Goal: Communication & Community: Answer question/provide support

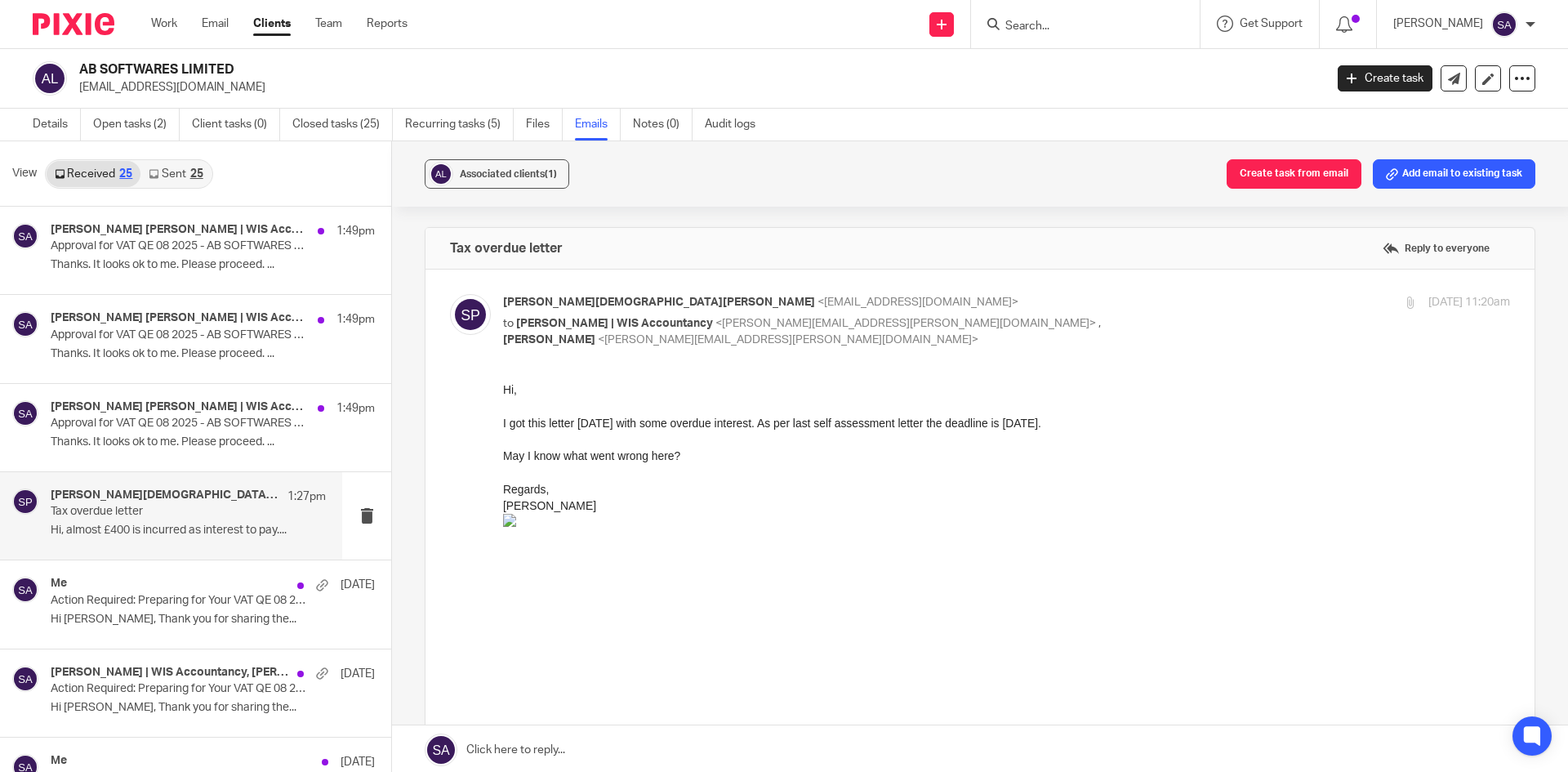
scroll to position [1807, 0]
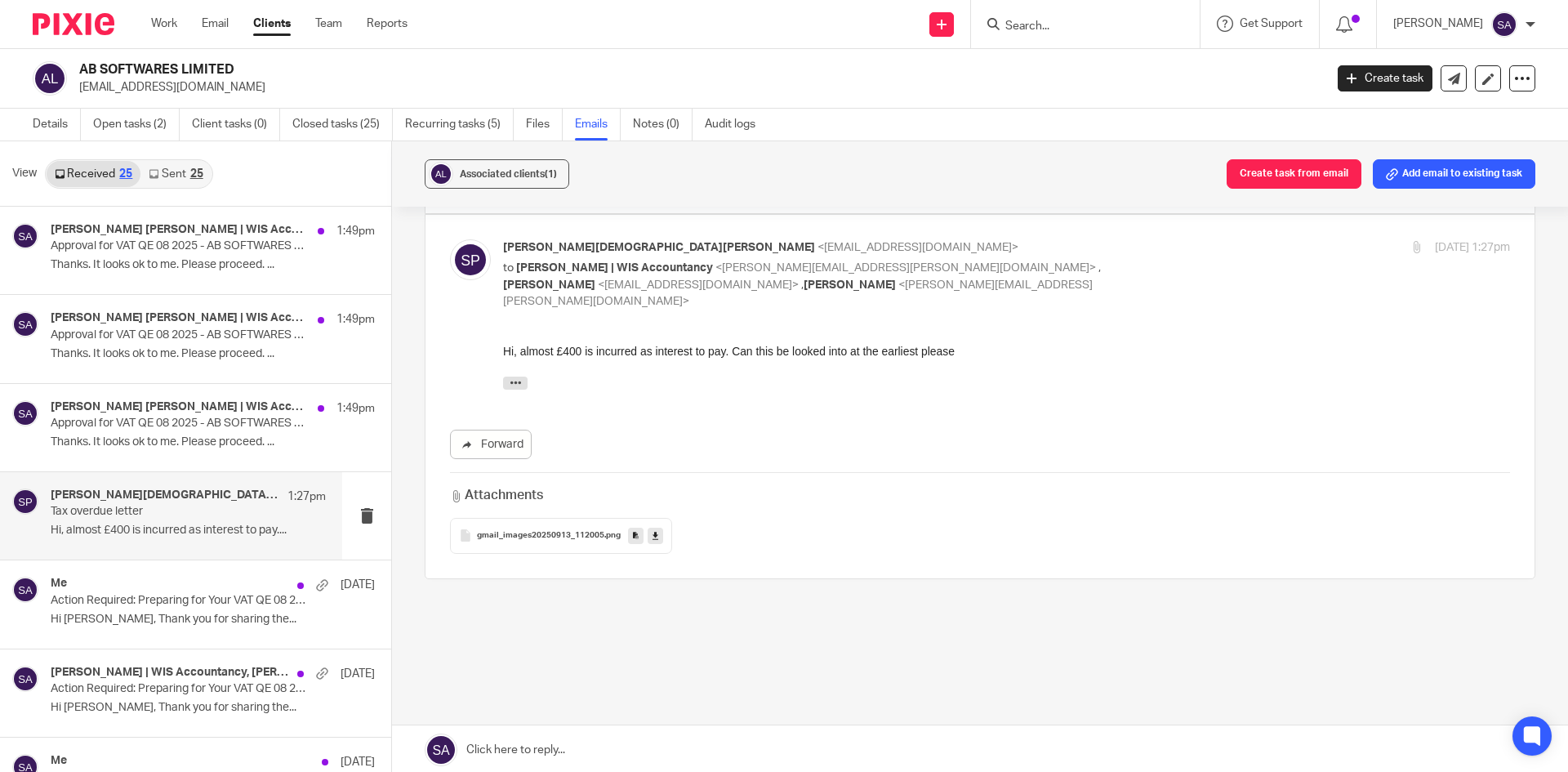
click at [1034, 20] on input "Search" at bounding box center [1078, 26] width 147 height 15
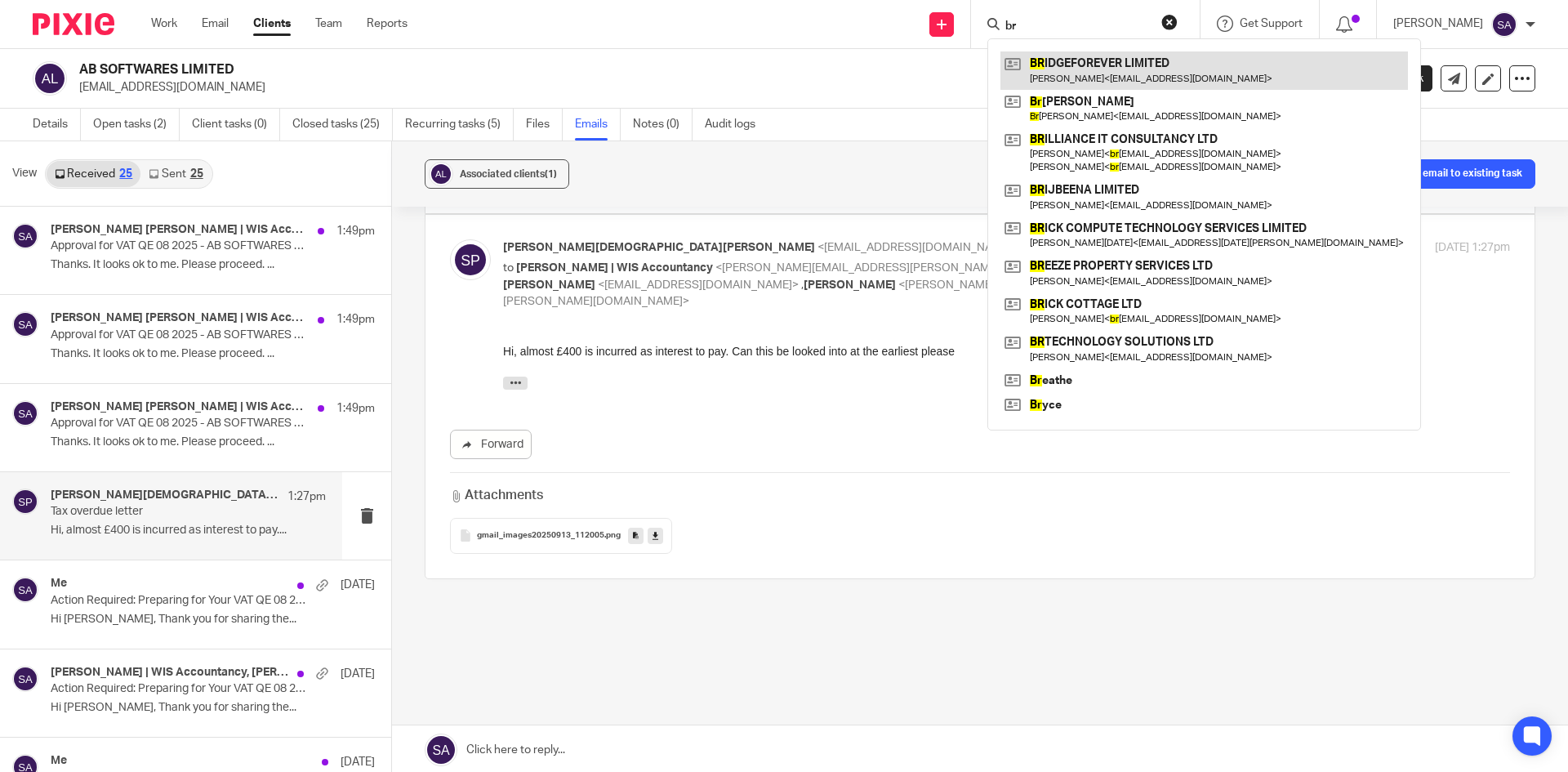
type input "br"
click at [1150, 59] on link at bounding box center [1205, 70] width 408 height 38
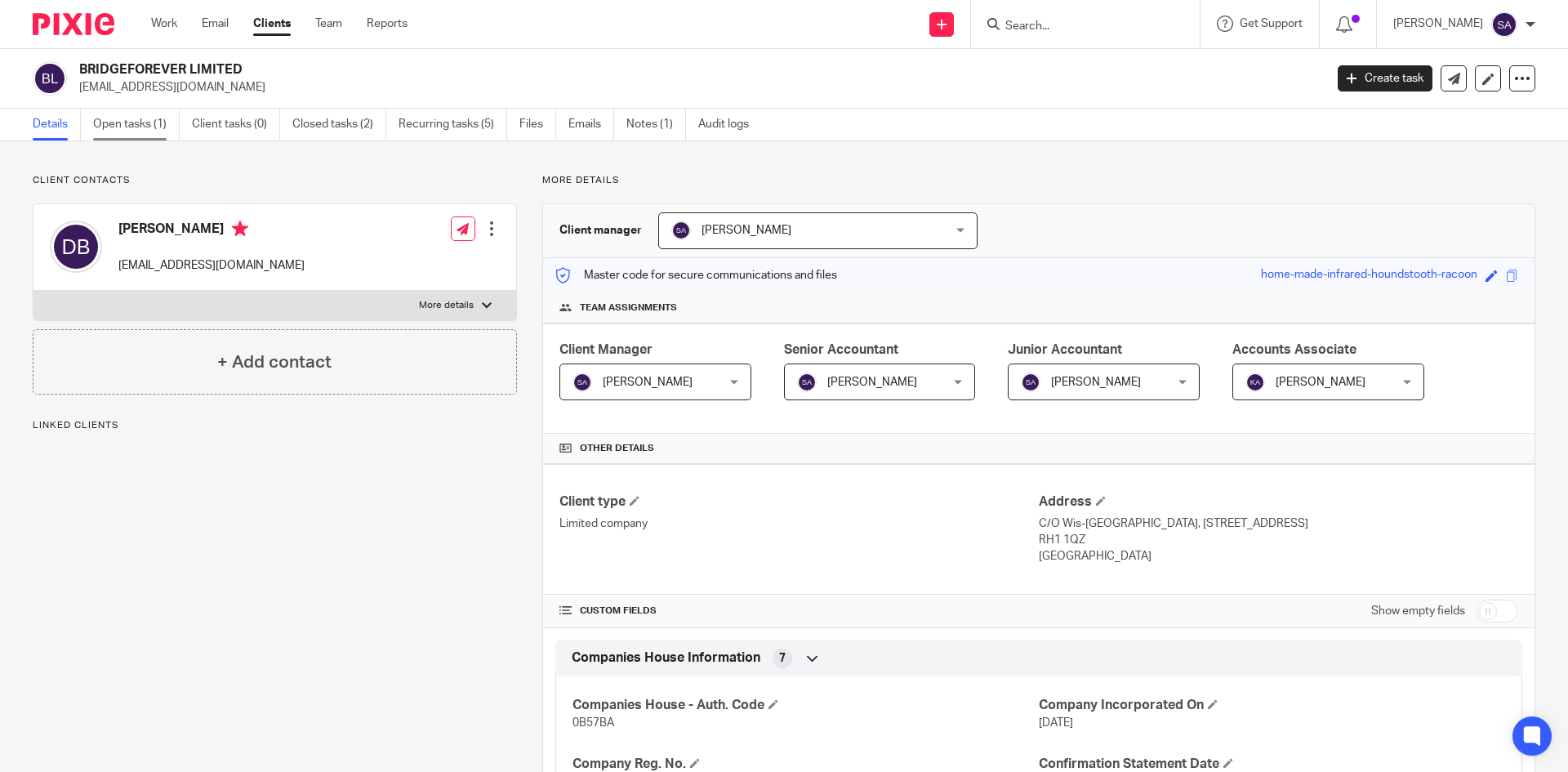
click at [128, 125] on link "Open tasks (1)" at bounding box center [136, 124] width 87 height 32
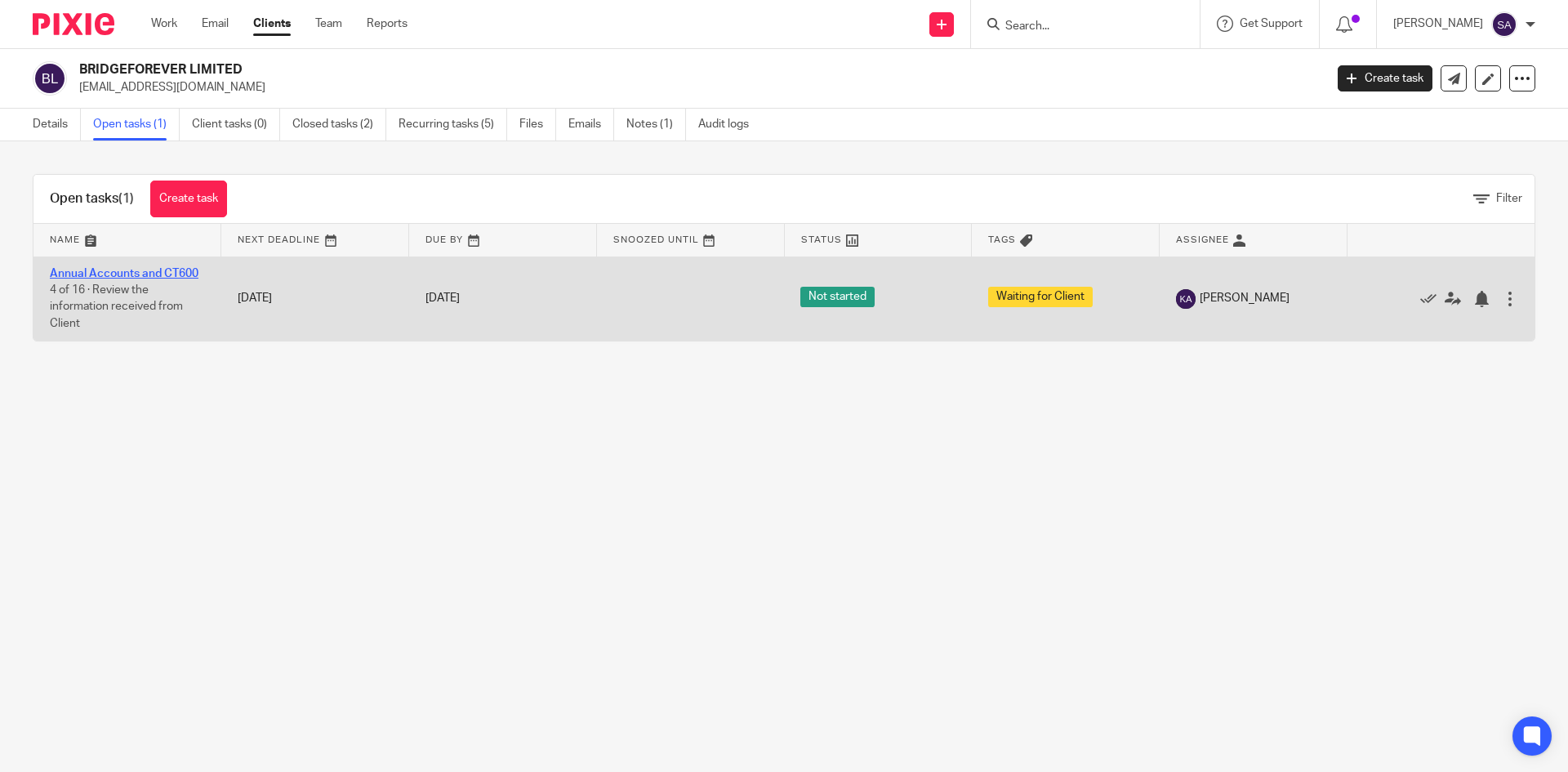
click at [123, 269] on link "Annual Accounts and CT600" at bounding box center [124, 273] width 149 height 11
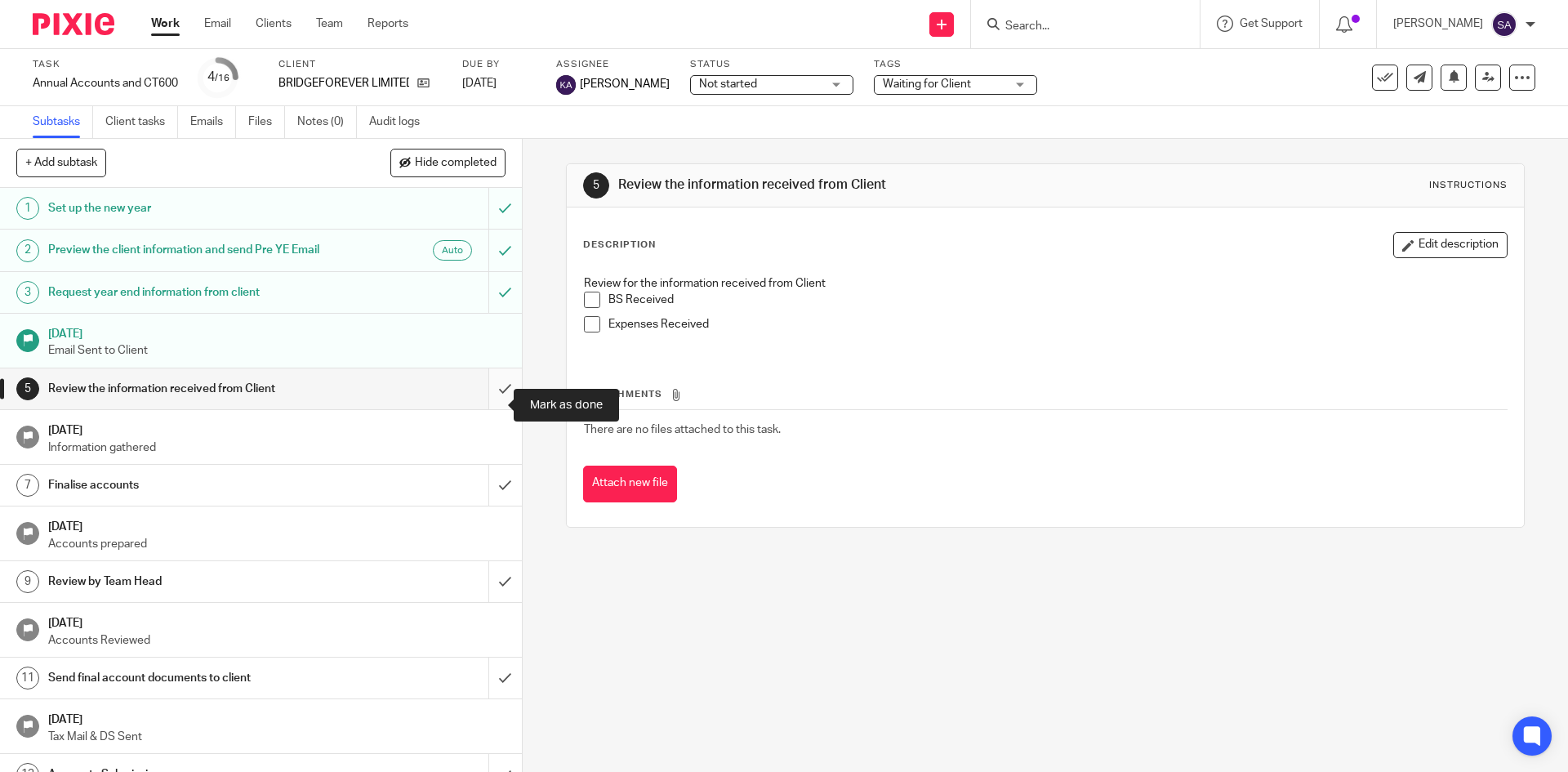
click at [489, 404] on input "submit" at bounding box center [261, 389] width 522 height 41
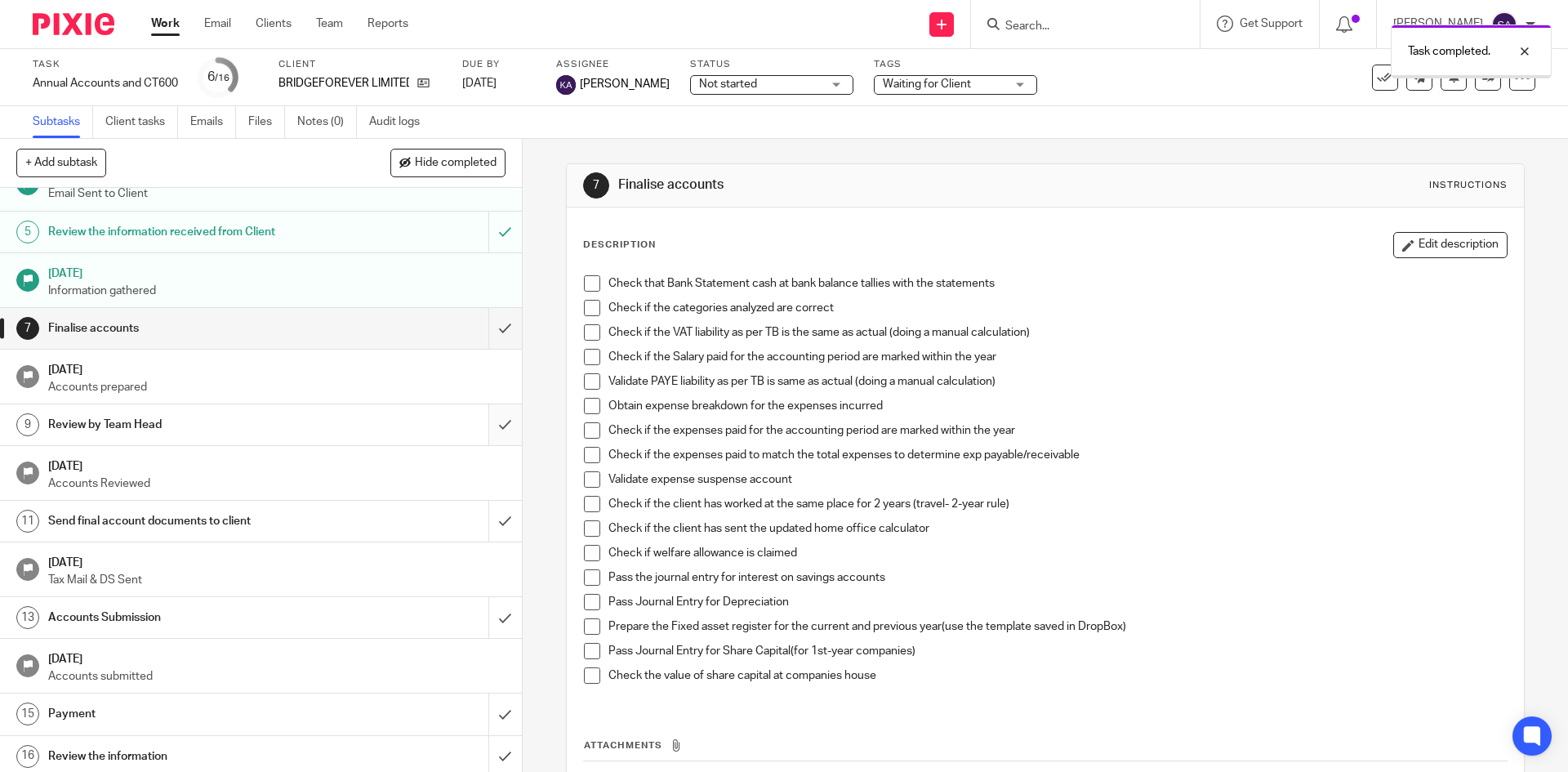
scroll to position [179, 0]
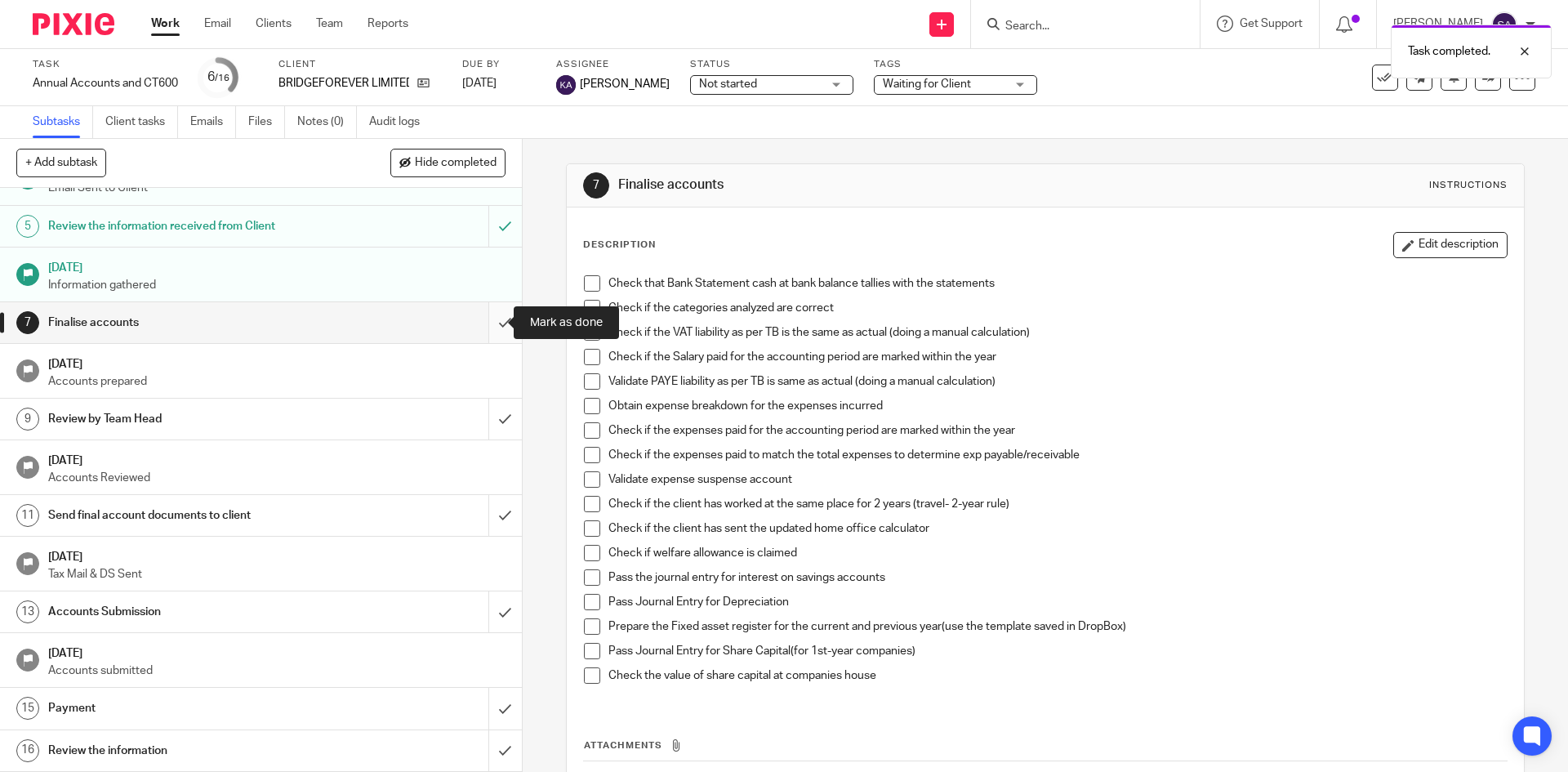
click at [488, 323] on input "submit" at bounding box center [261, 322] width 522 height 41
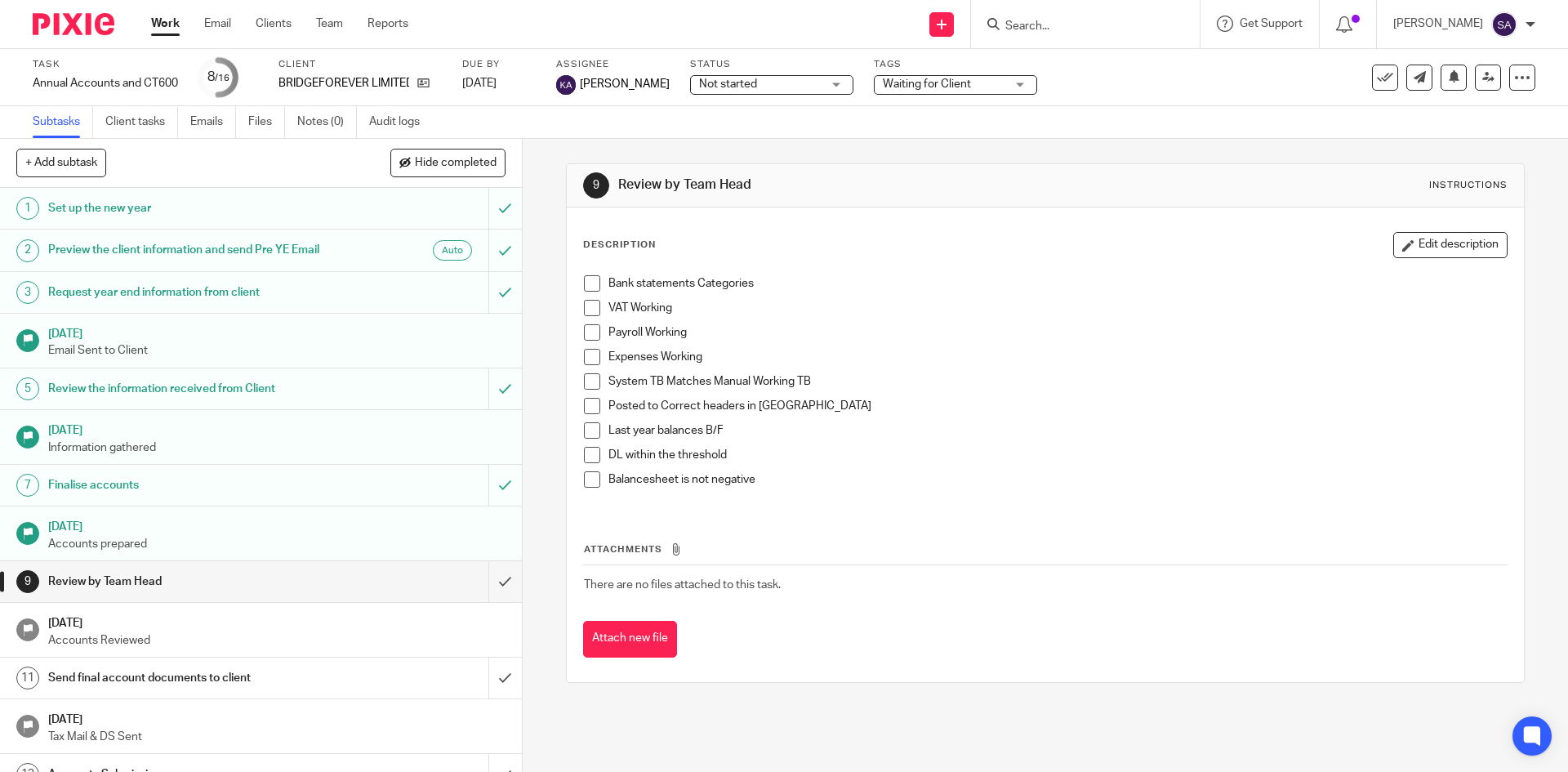
scroll to position [179, 0]
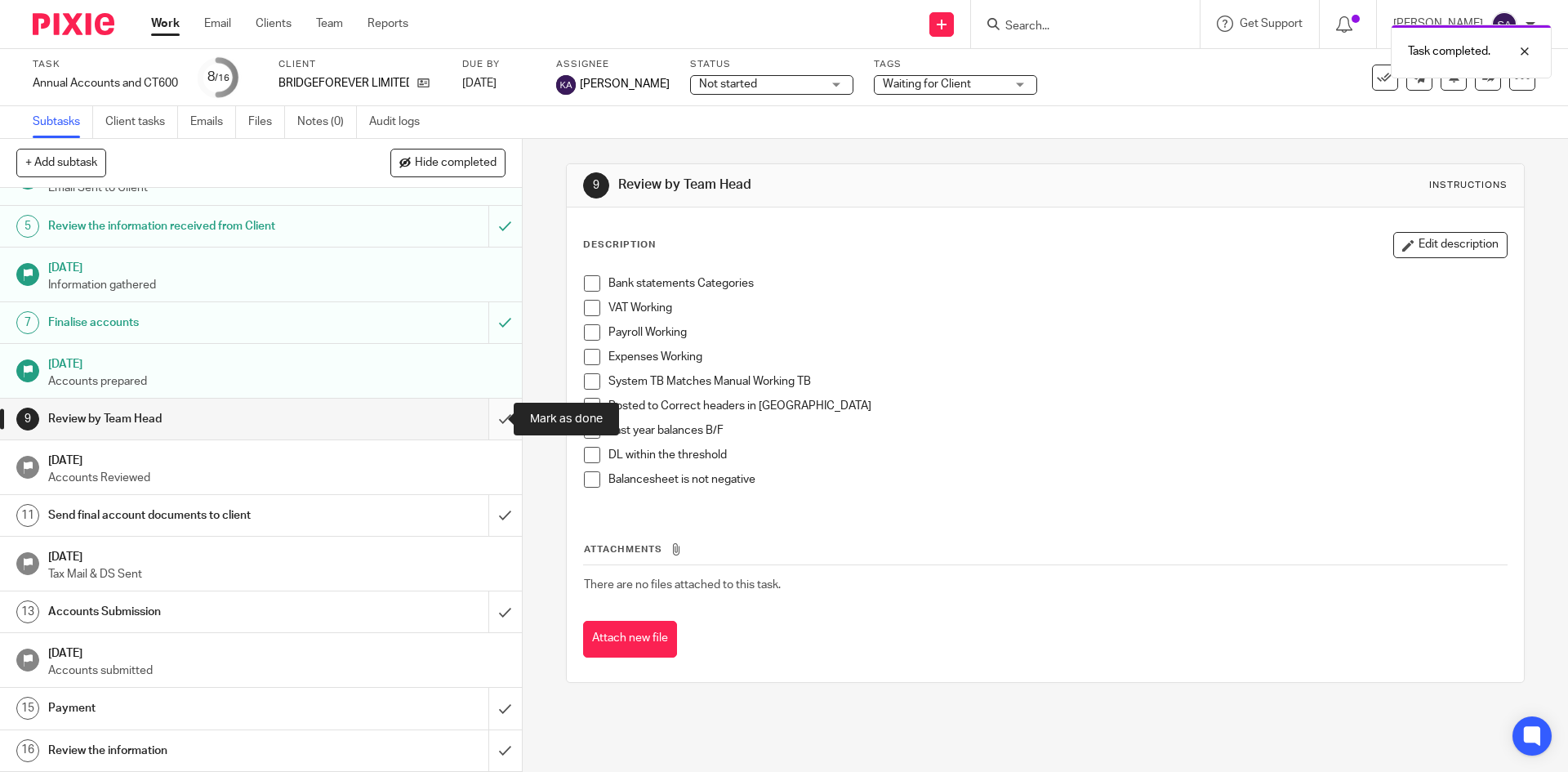
click at [493, 416] on input "submit" at bounding box center [261, 418] width 522 height 41
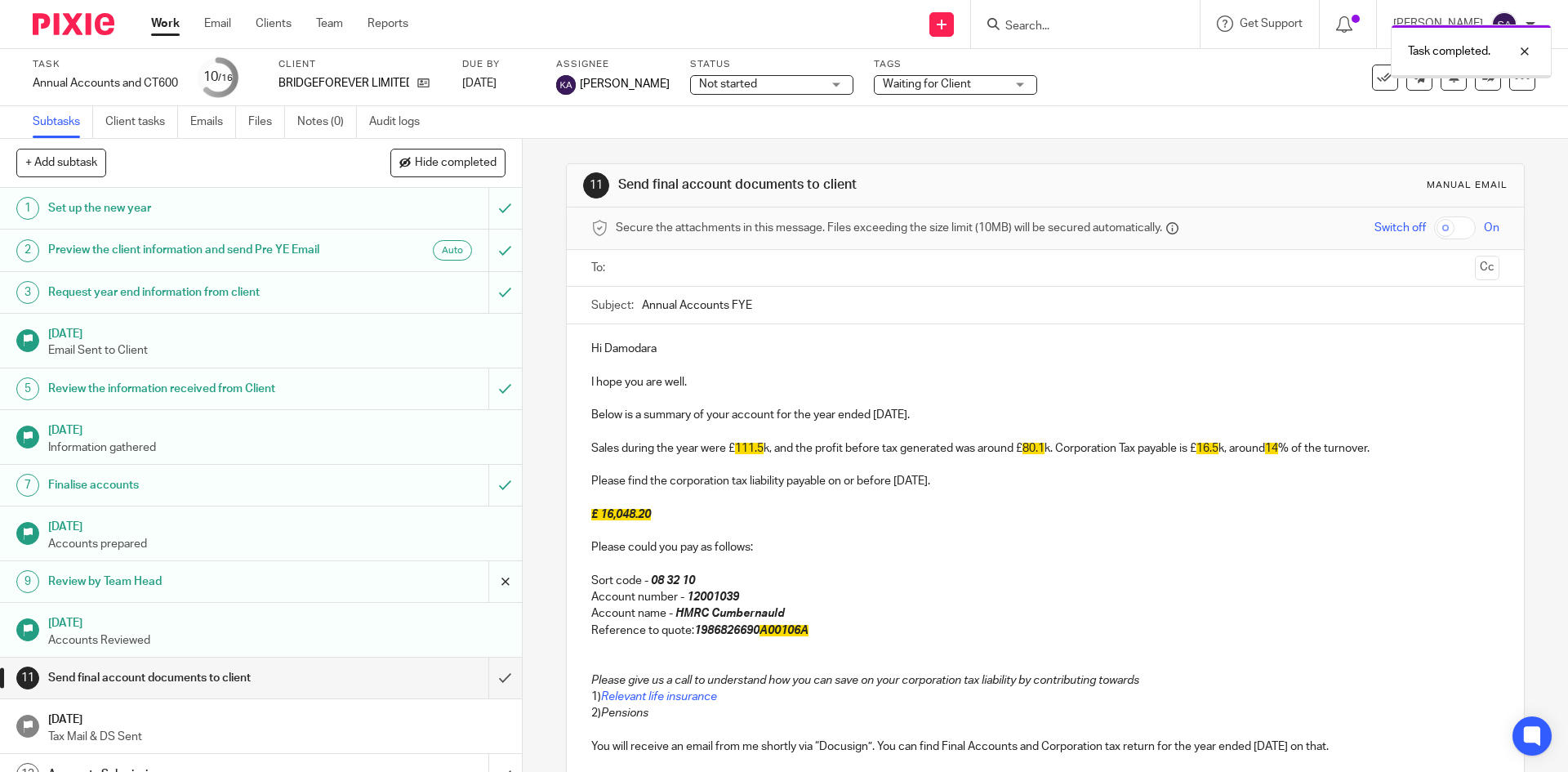
scroll to position [179, 0]
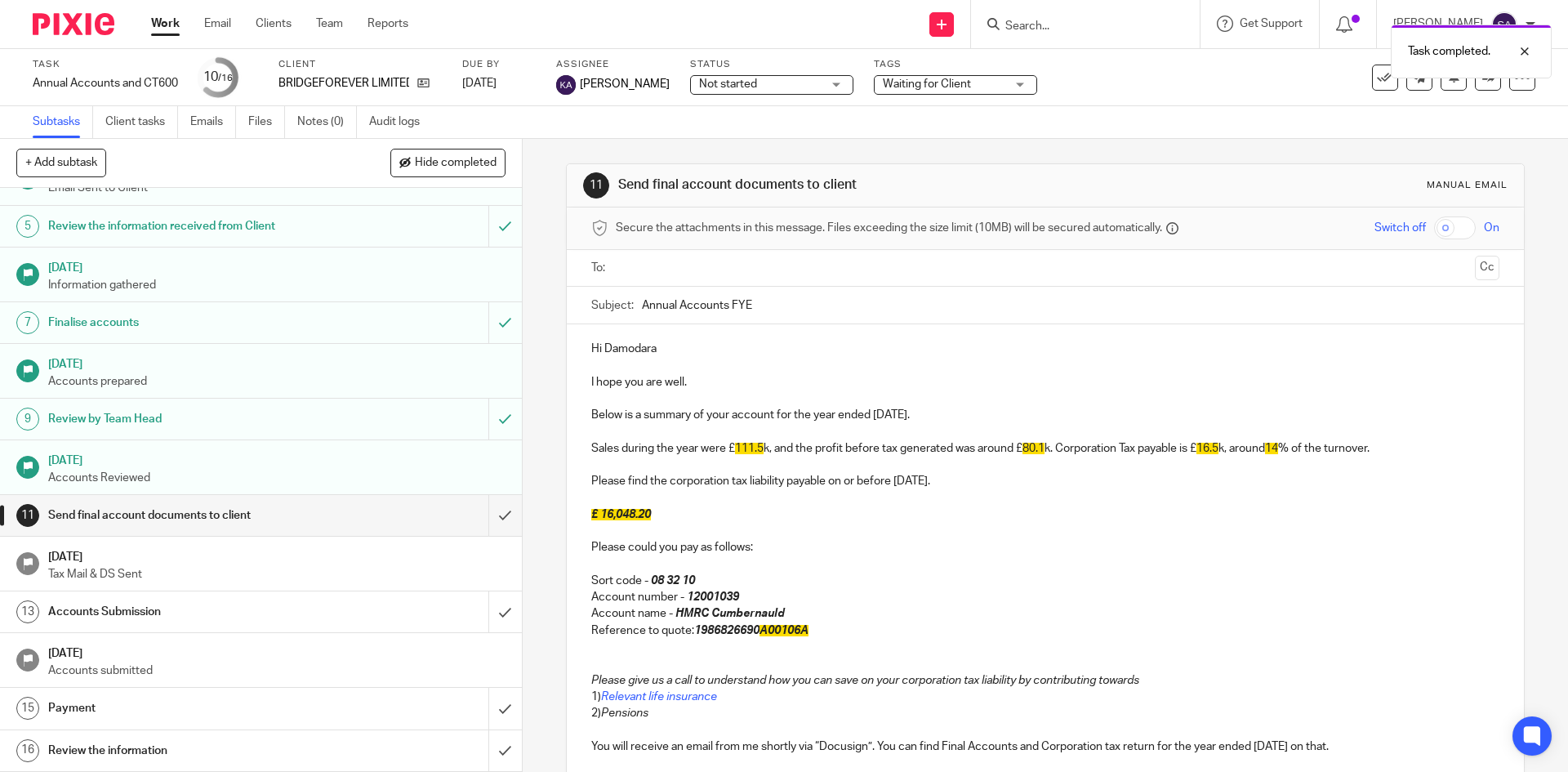
click at [673, 353] on p "Hi Damodara" at bounding box center [1044, 348] width 908 height 17
drag, startPoint x: 785, startPoint y: 312, endPoint x: 588, endPoint y: 312, distance: 197.0
click at [591, 312] on div "Subject: Annual Accounts FYE" at bounding box center [1044, 305] width 908 height 37
paste input "Jun' 24 -"
click at [766, 299] on input "Annual Accounts FYE Jun' 24 -" at bounding box center [1070, 305] width 857 height 37
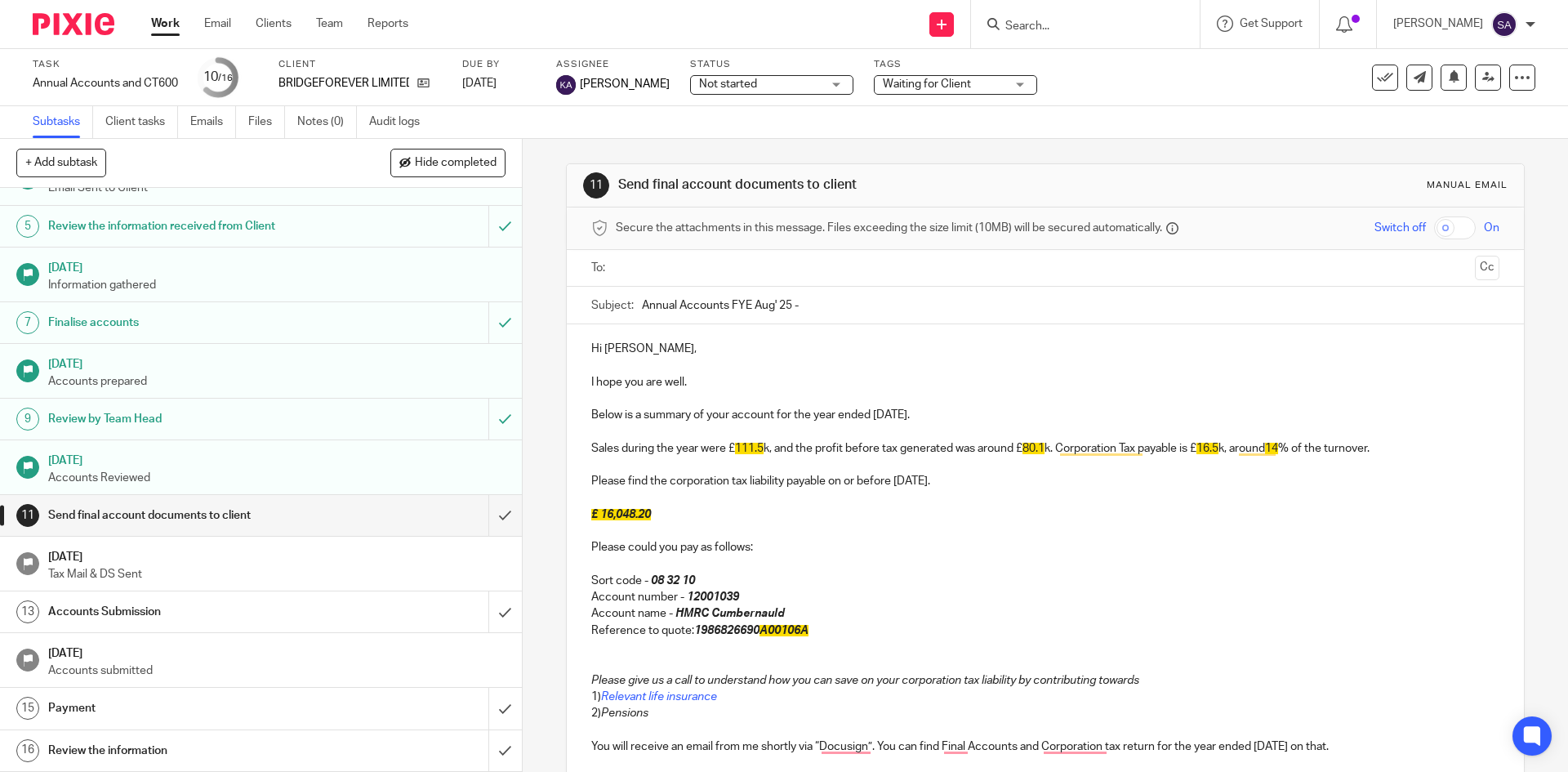
click at [826, 310] on input "Annual Accounts FYE Aug' 25 -" at bounding box center [1070, 305] width 857 height 37
paste input "BRIDGEFOREVER LIMITED"
type input "Annual Accounts FYE Aug' 25 - BRIDGEFOREVER LIMITED"
click at [760, 446] on span "111.5" at bounding box center [749, 448] width 29 height 11
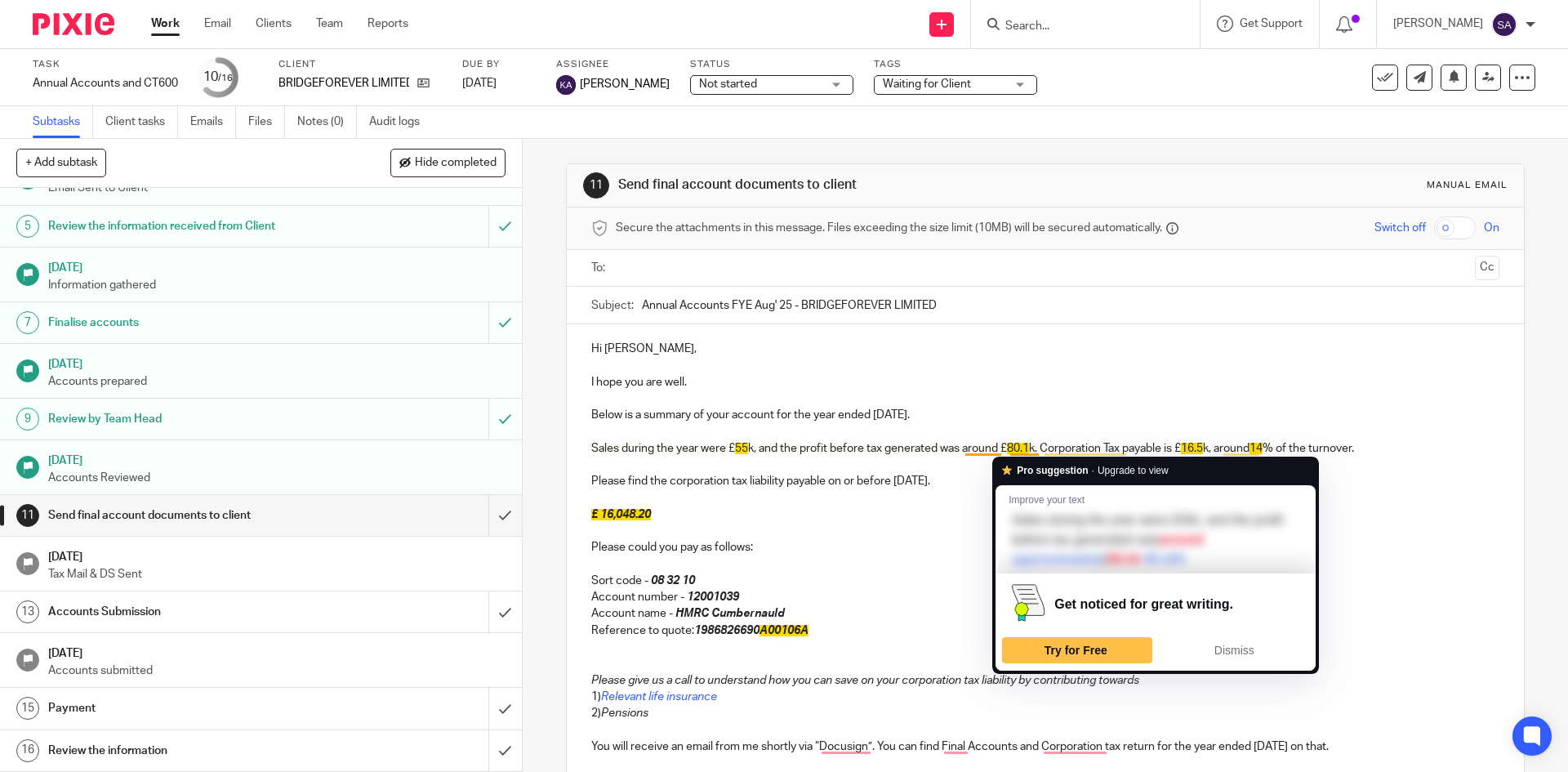
click at [1029, 449] on p "Sales during the year were £ 55 k, and the profit before tax generated was arou…" at bounding box center [1044, 448] width 908 height 17
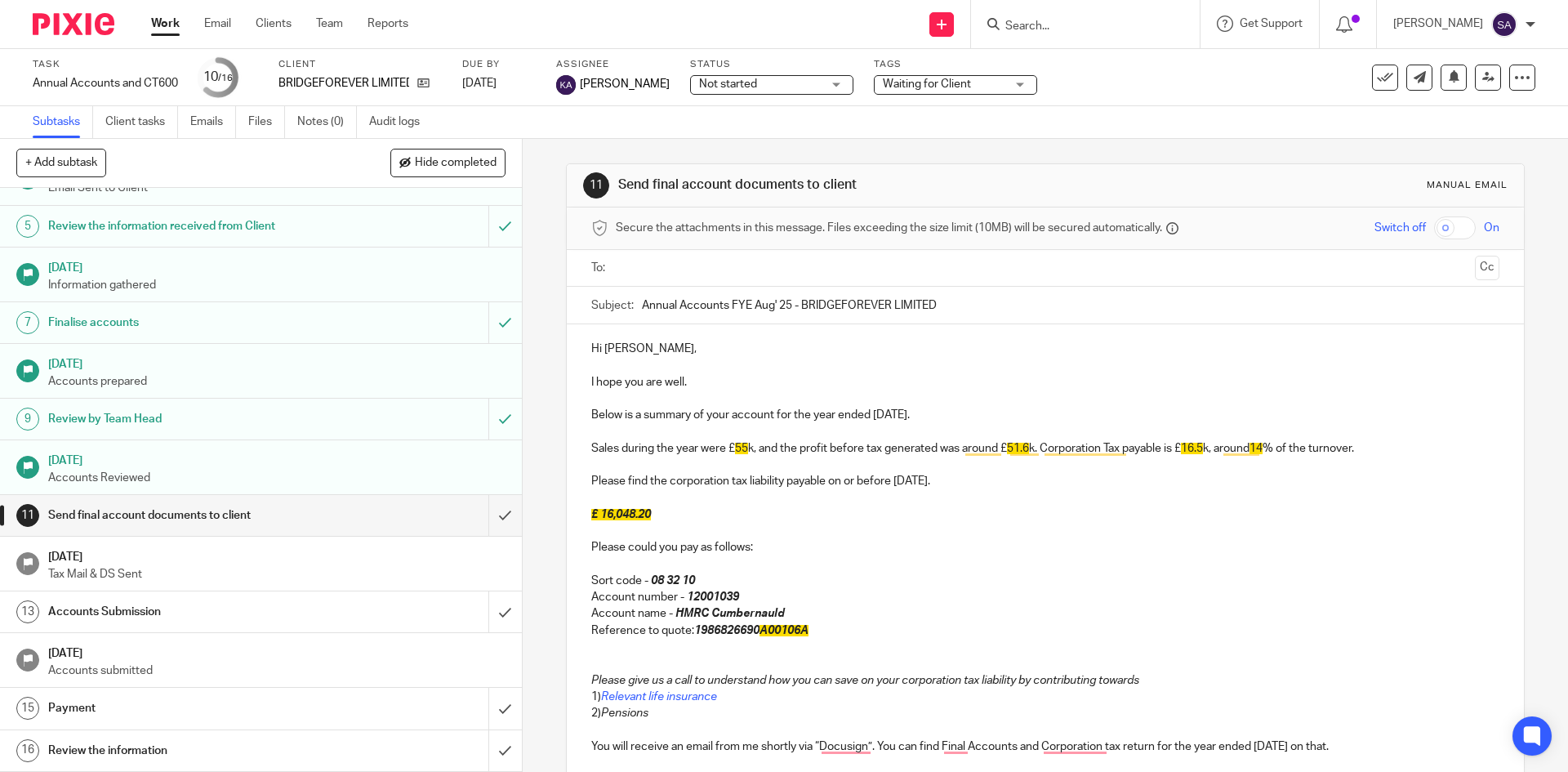
click at [1207, 446] on p "Sales during the year were £ 55 k, and the profit before tax generated was arou…" at bounding box center [1044, 448] width 908 height 17
click at [1262, 446] on span "14" at bounding box center [1255, 448] width 13 height 11
drag, startPoint x: 652, startPoint y: 516, endPoint x: 599, endPoint y: 518, distance: 53.0
click at [599, 518] on p "£ 16,048.20" at bounding box center [1044, 514] width 908 height 17
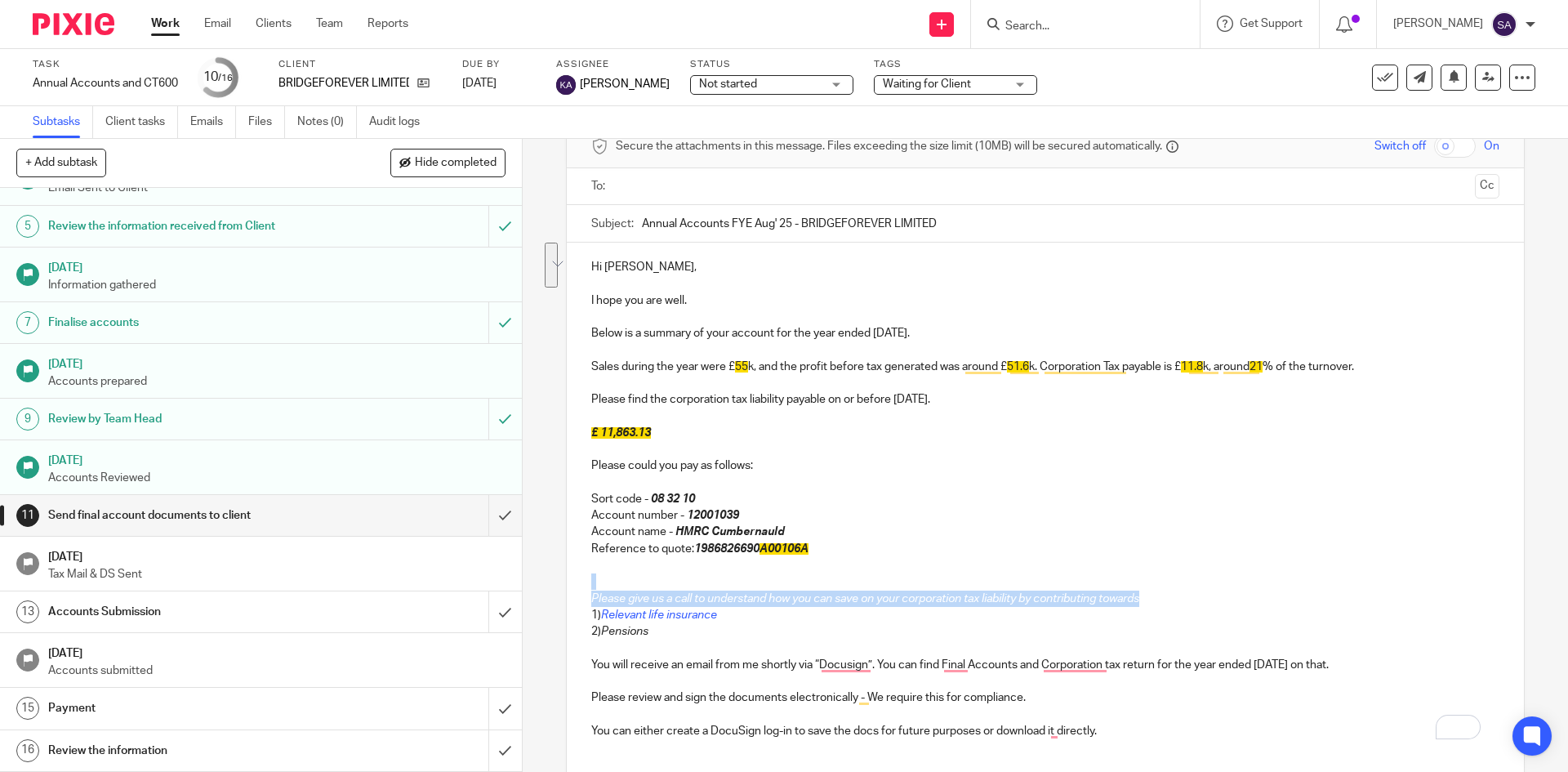
drag, startPoint x: 1145, startPoint y: 597, endPoint x: 741, endPoint y: 568, distance: 405.0
click at [741, 568] on div "Hi Damodara, I hope you are well. Below is a summary of your account for the ye…" at bounding box center [1045, 496] width 957 height 509
click at [738, 566] on p "To enrich screen reader interactions, please activate Accessibility in Grammarl…" at bounding box center [1044, 565] width 908 height 17
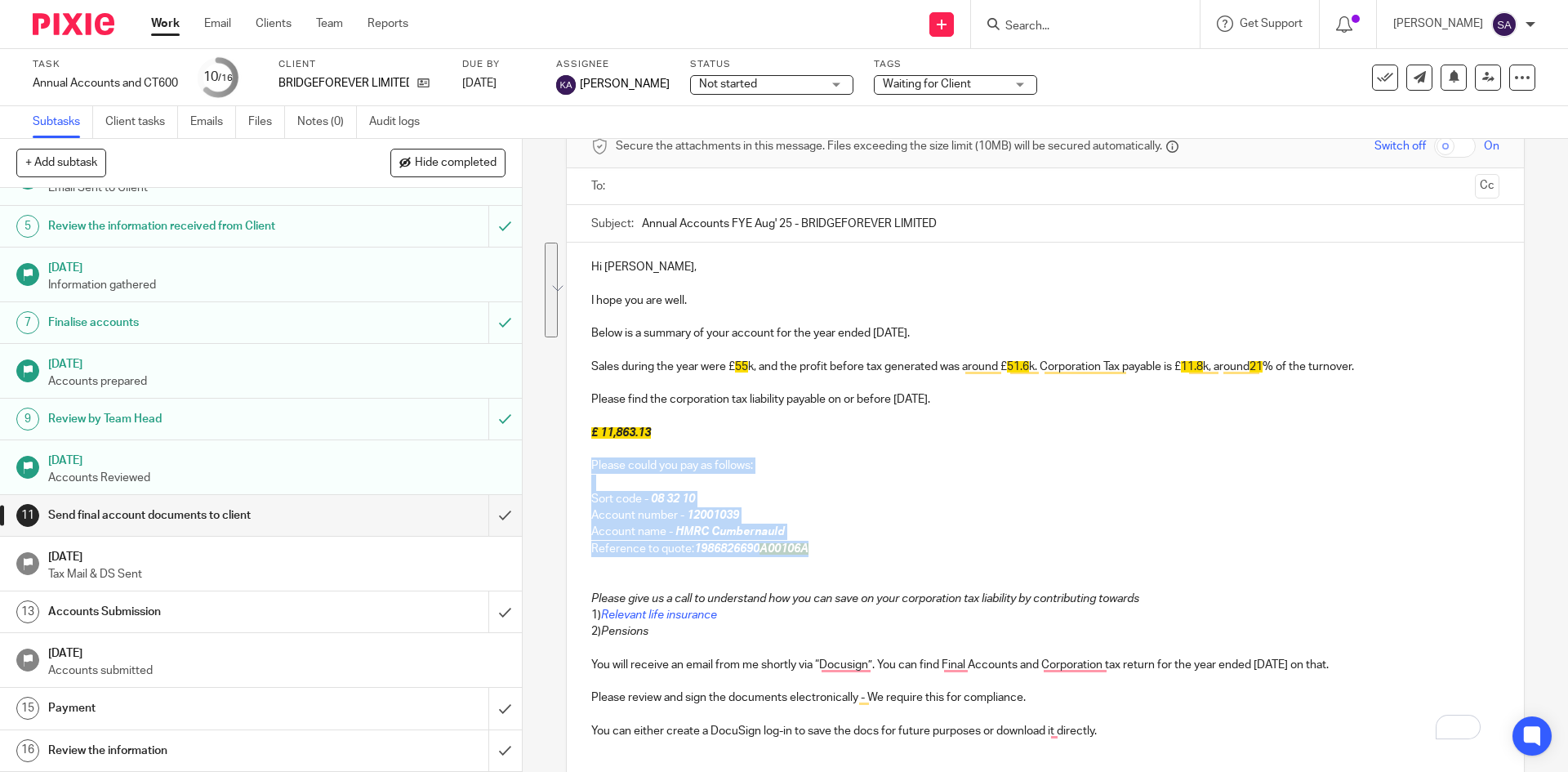
drag, startPoint x: 818, startPoint y: 552, endPoint x: 576, endPoint y: 471, distance: 255.2
click at [576, 471] on div "Hi Damodara, I hope you are well. Below is a summary of your account for the ye…" at bounding box center [1045, 496] width 957 height 509
click at [801, 543] on em "1986826690 A00106A" at bounding box center [751, 548] width 115 height 11
drag, startPoint x: 814, startPoint y: 548, endPoint x: 576, endPoint y: 467, distance: 251.4
click at [576, 467] on div "Hi Damodara, I hope you are well. Below is a summary of your account for the ye…" at bounding box center [1045, 496] width 957 height 509
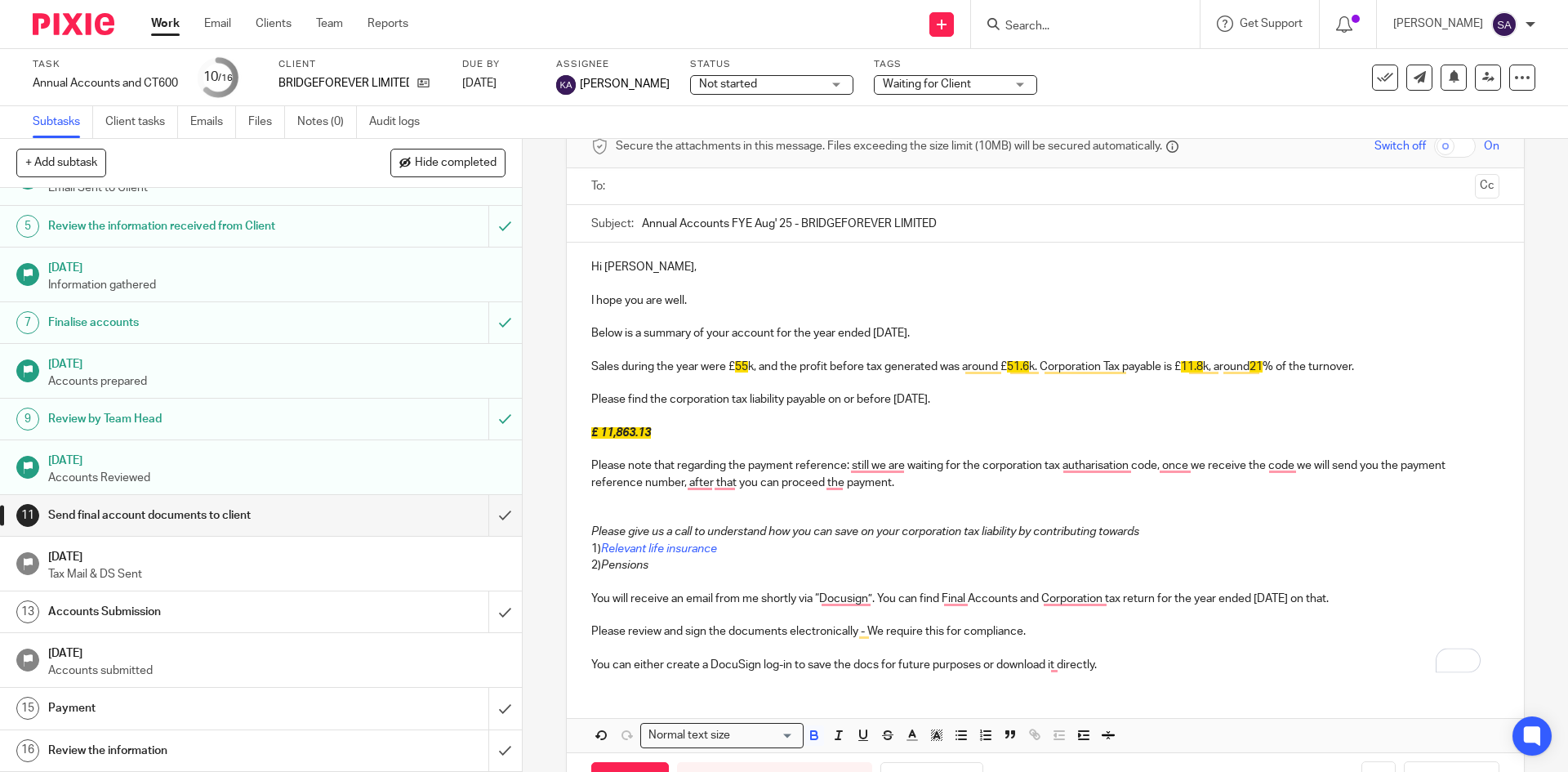
click at [600, 517] on p "To enrich screen reader interactions, please activate Accessibility in Grammarl…" at bounding box center [1044, 515] width 908 height 17
click at [585, 530] on div "Hi Damodara, I hope you are well. Below is a summary of your account for the ye…" at bounding box center [1045, 464] width 957 height 443
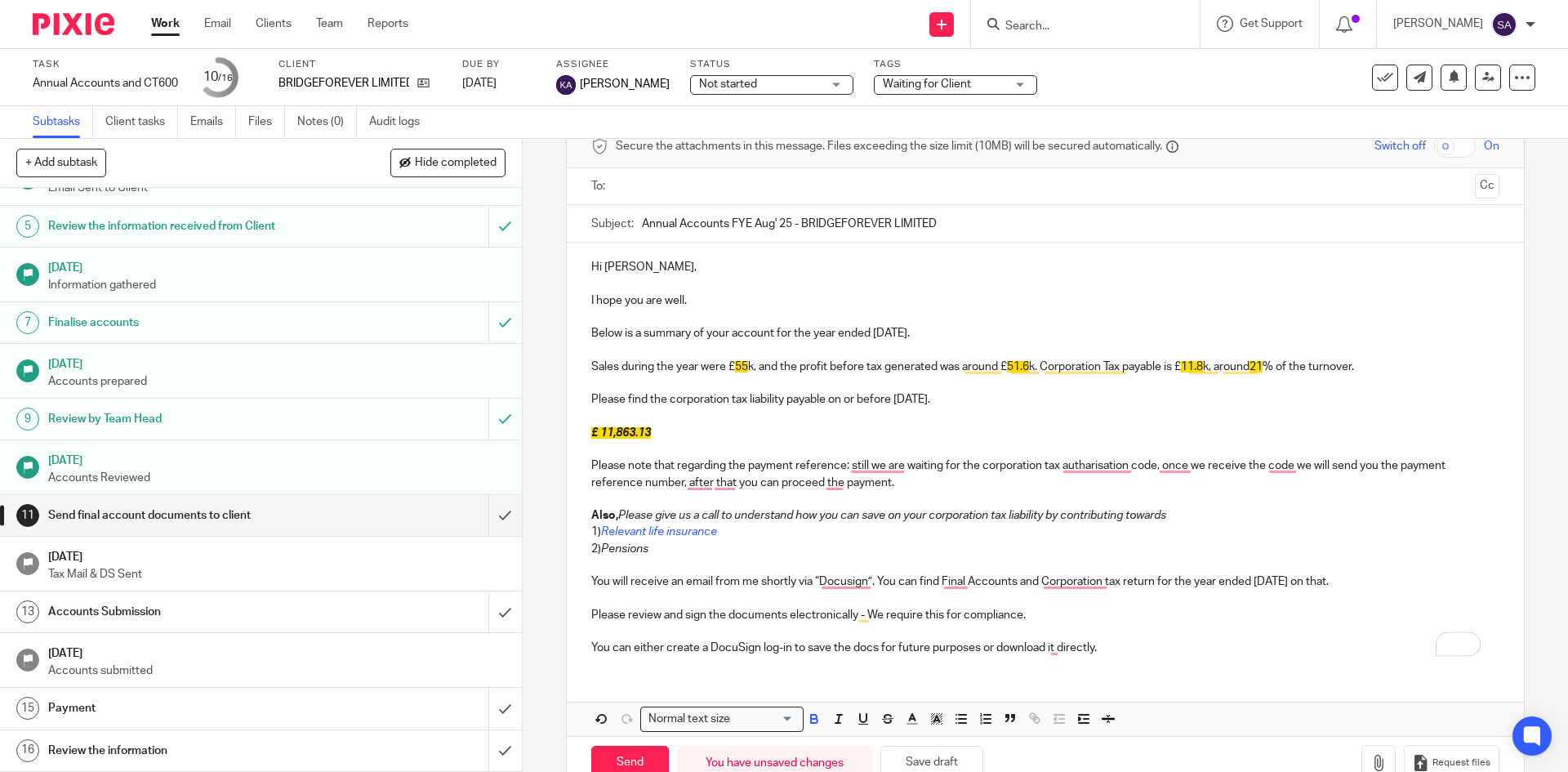
scroll to position [125, 0]
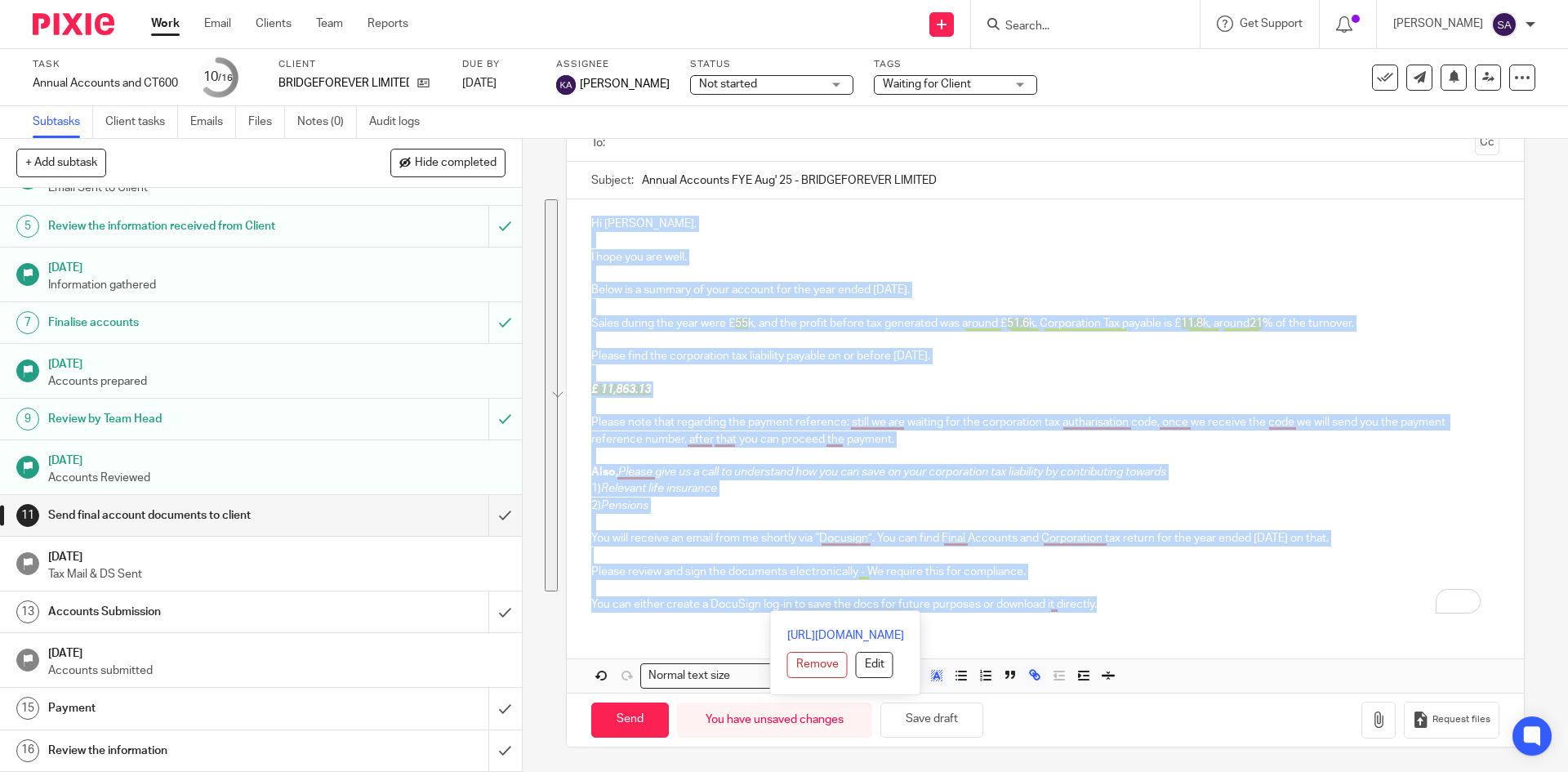
drag, startPoint x: 1106, startPoint y: 609, endPoint x: 572, endPoint y: 203, distance: 670.8
click at [572, 203] on div "Hi Damodara, I hope you are well. Below is a summary of your account for the ye…" at bounding box center [1045, 412] width 957 height 425
copy div "Hi Damodara, I hope you are well. Below is a summary of your account for the ye…"
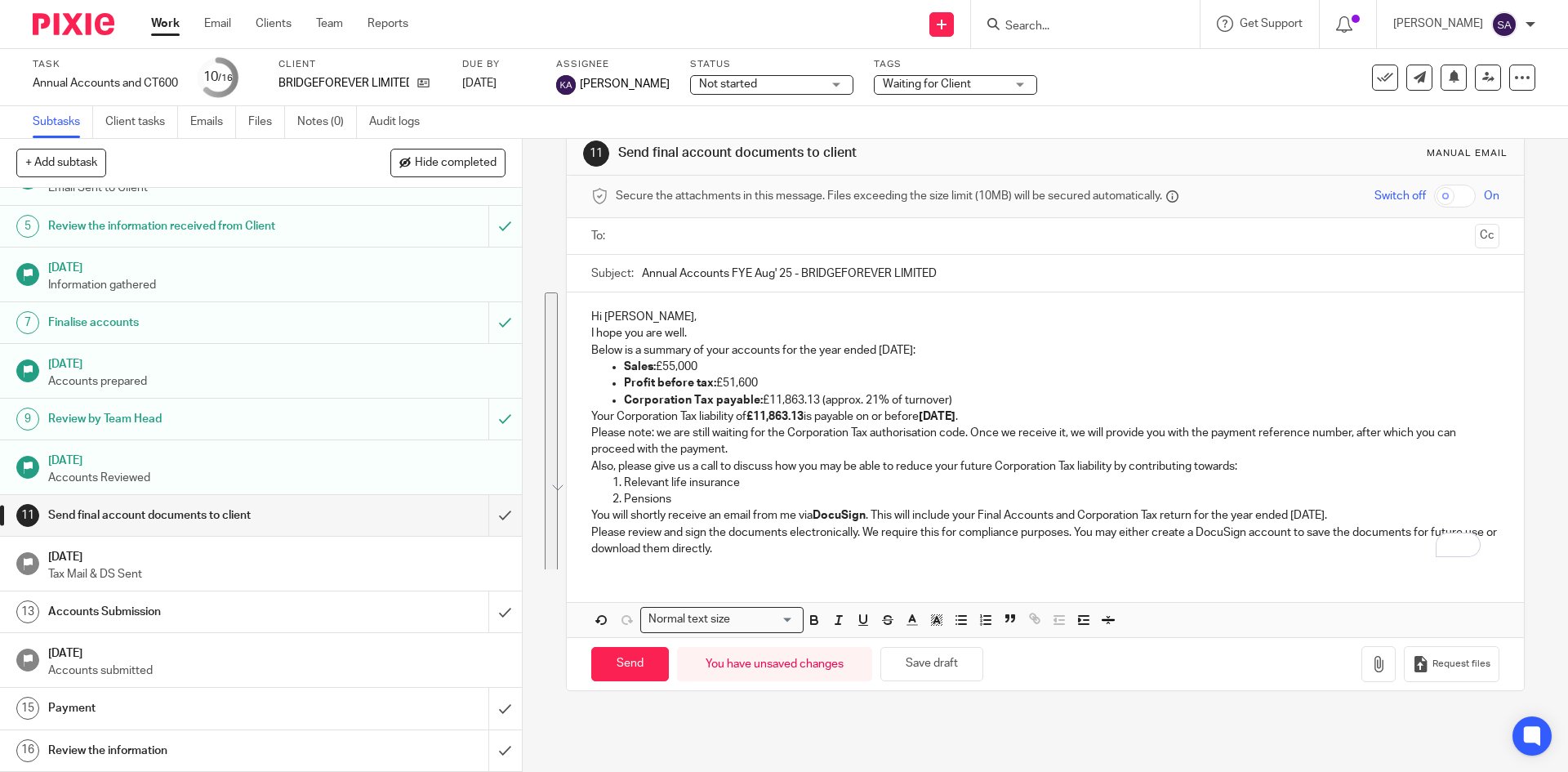
scroll to position [32, 0]
click at [668, 312] on p "Hi Damodara," at bounding box center [1044, 317] width 908 height 17
drag, startPoint x: 597, startPoint y: 331, endPoint x: 643, endPoint y: 416, distance: 96.6
click at [599, 332] on p "I hope you are well." at bounding box center [1044, 333] width 908 height 17
click at [660, 317] on p "Hi Damodara," at bounding box center [1044, 317] width 908 height 17
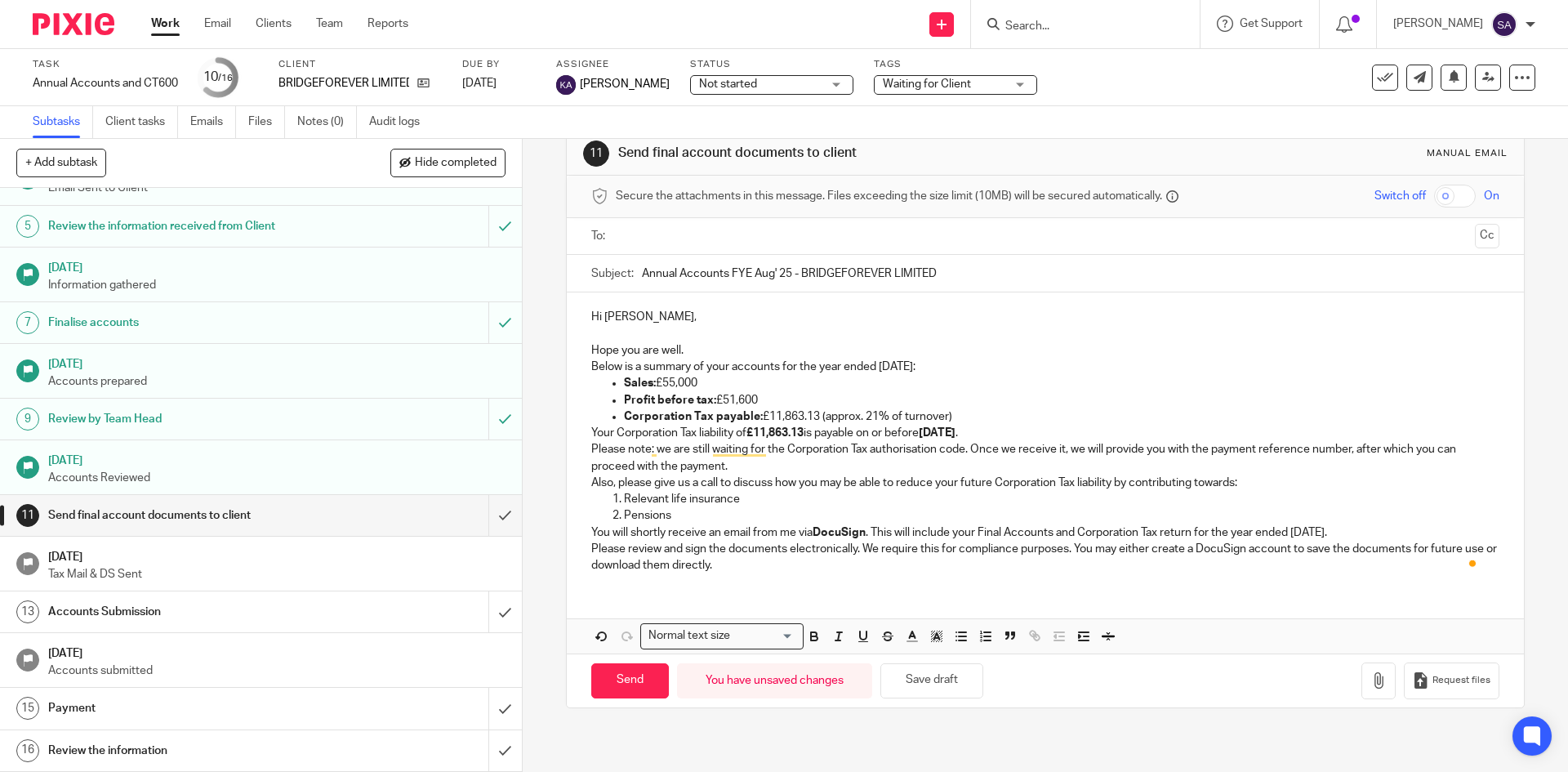
click at [712, 354] on p "Hope you are well." at bounding box center [1044, 350] width 908 height 17
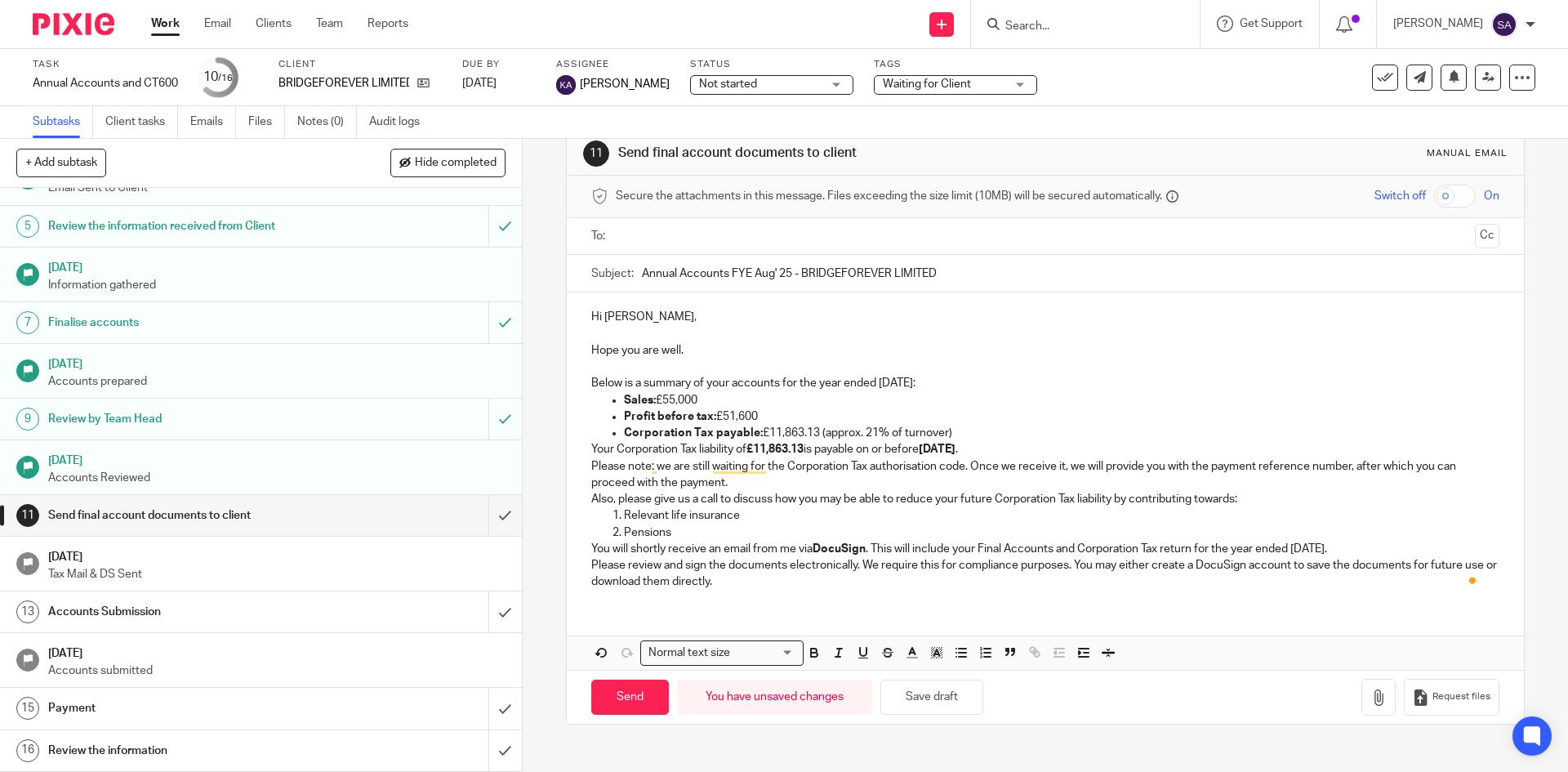
click at [995, 382] on p "Below is a summary of your accounts for the year ended 31 August 2025:" at bounding box center [1044, 382] width 908 height 17
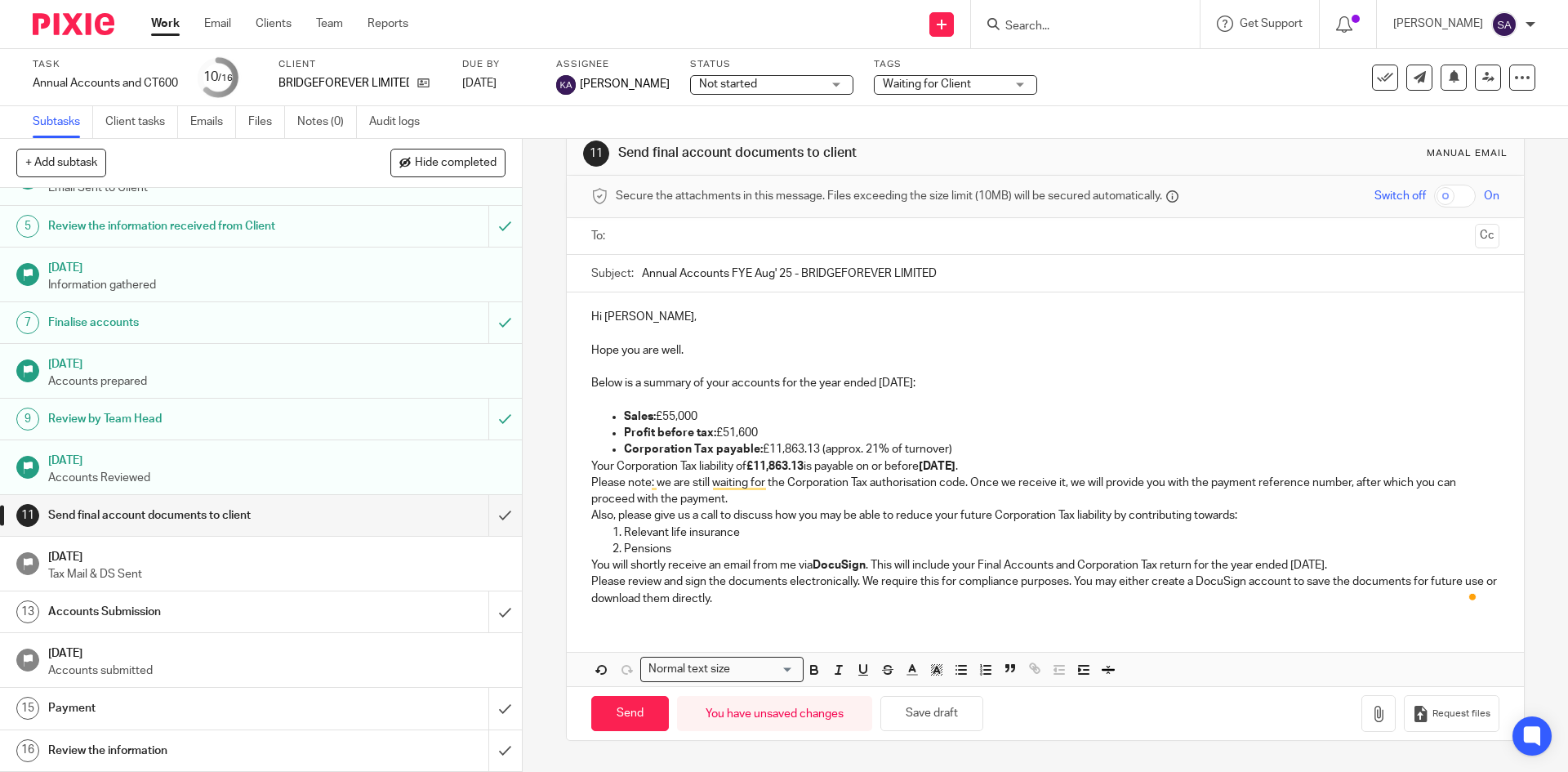
click at [963, 449] on p "Corporation Tax payable: £11,863.13 (approx. 21% of turnover)" at bounding box center [1061, 449] width 875 height 17
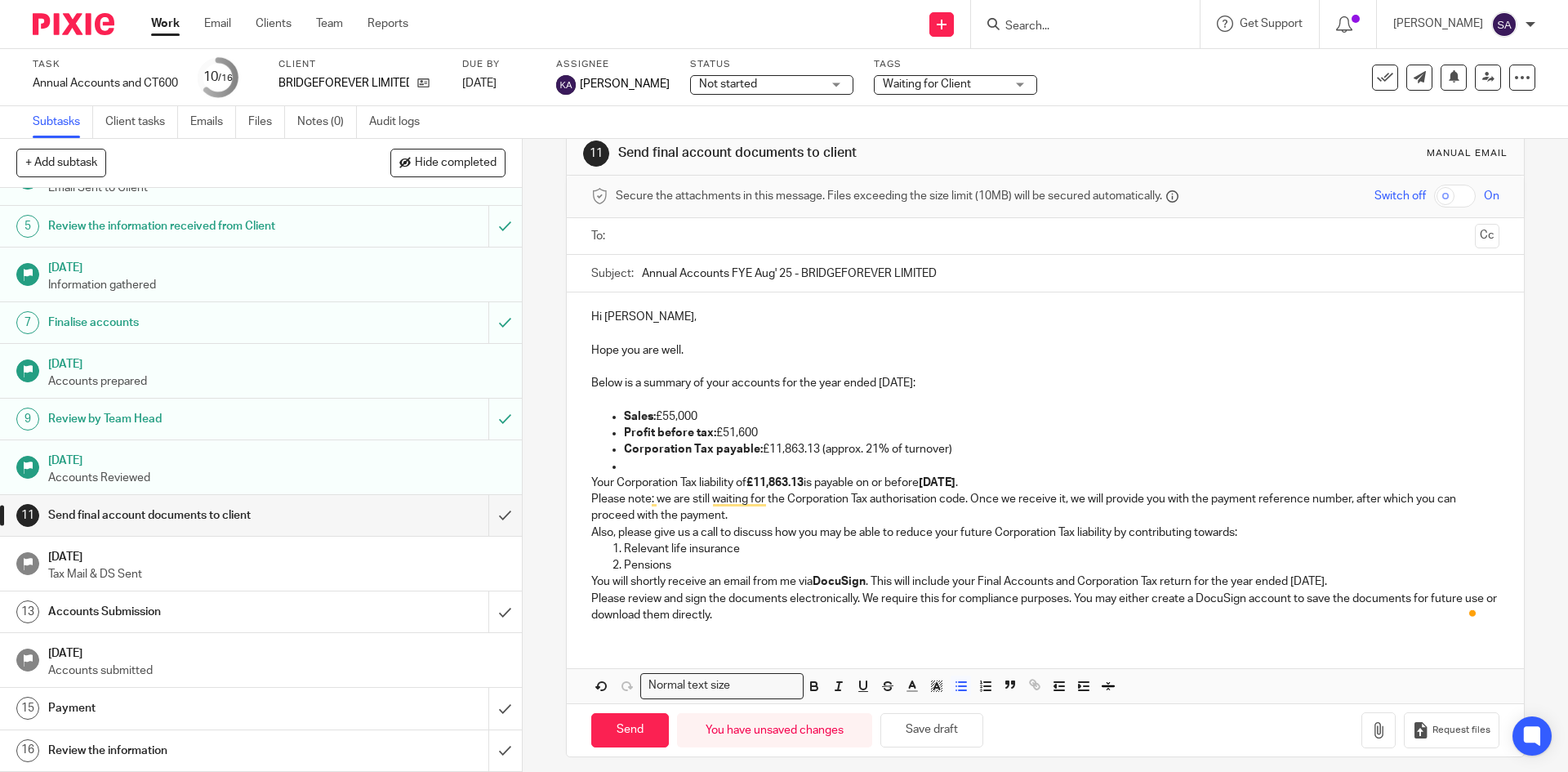
scroll to position [42, 0]
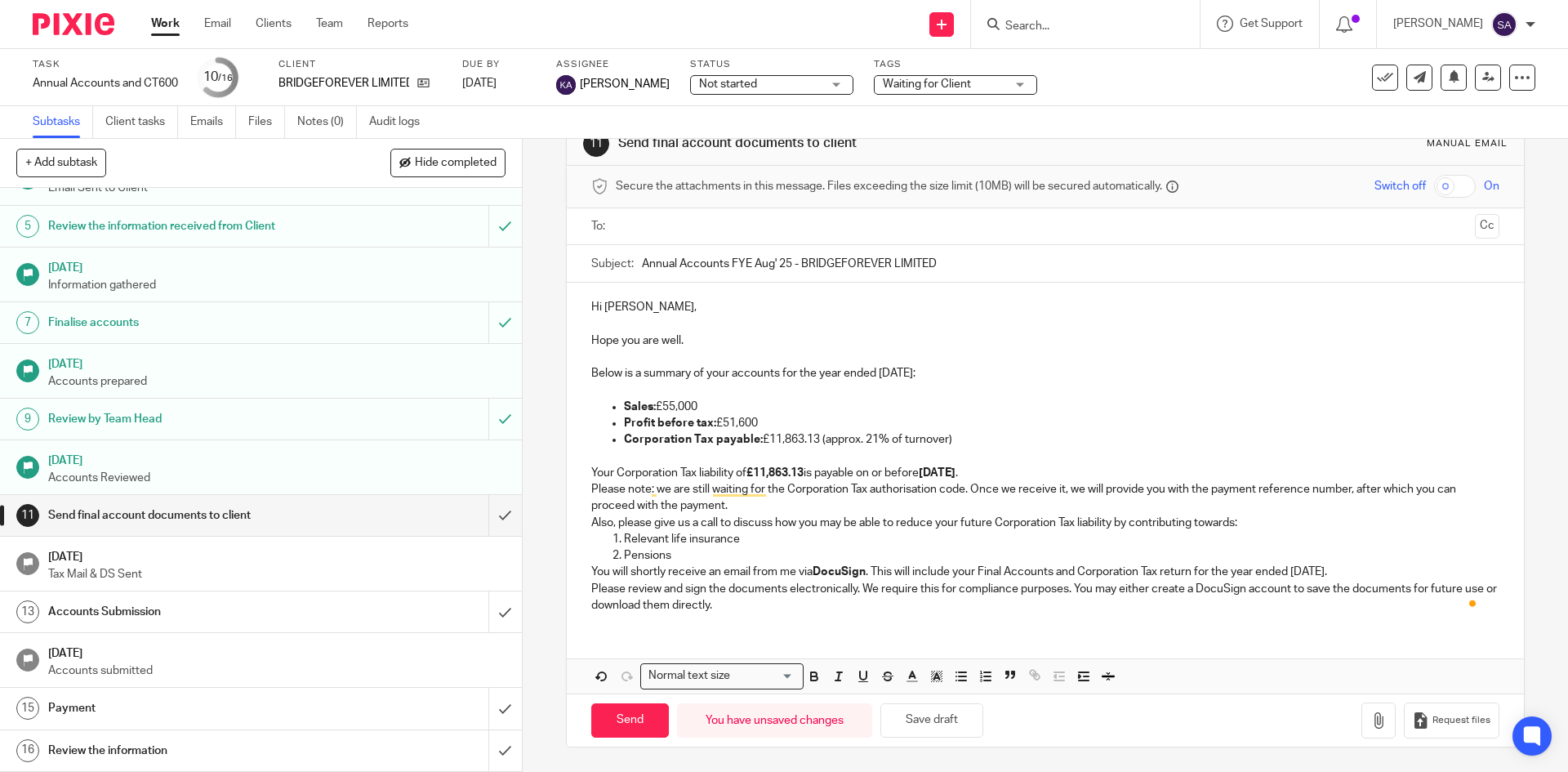
click at [1011, 471] on p "Your Corporation Tax liability of £11,863.13 is payable on or before 31 May 202…" at bounding box center [1044, 473] width 908 height 17
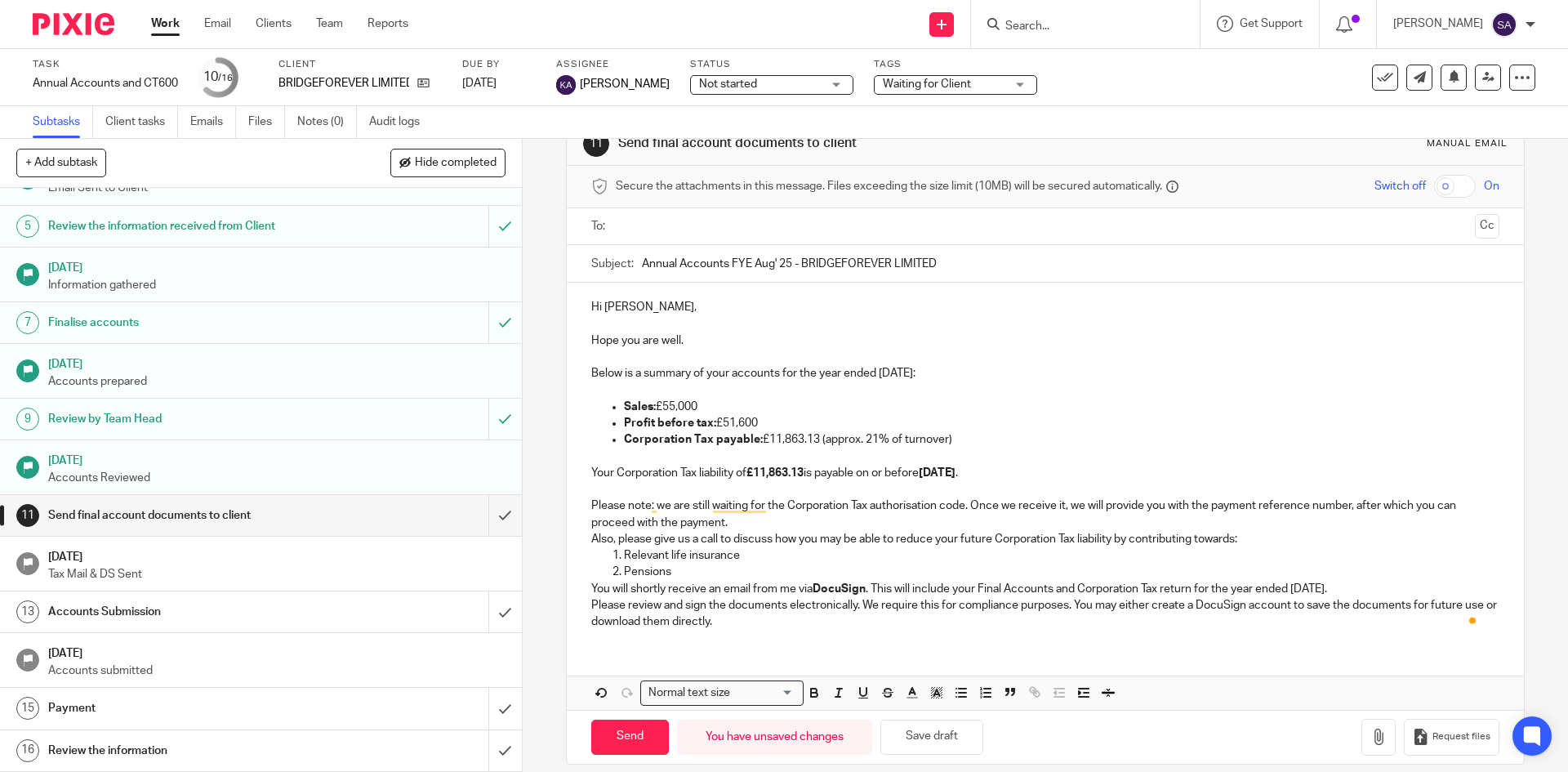
scroll to position [59, 0]
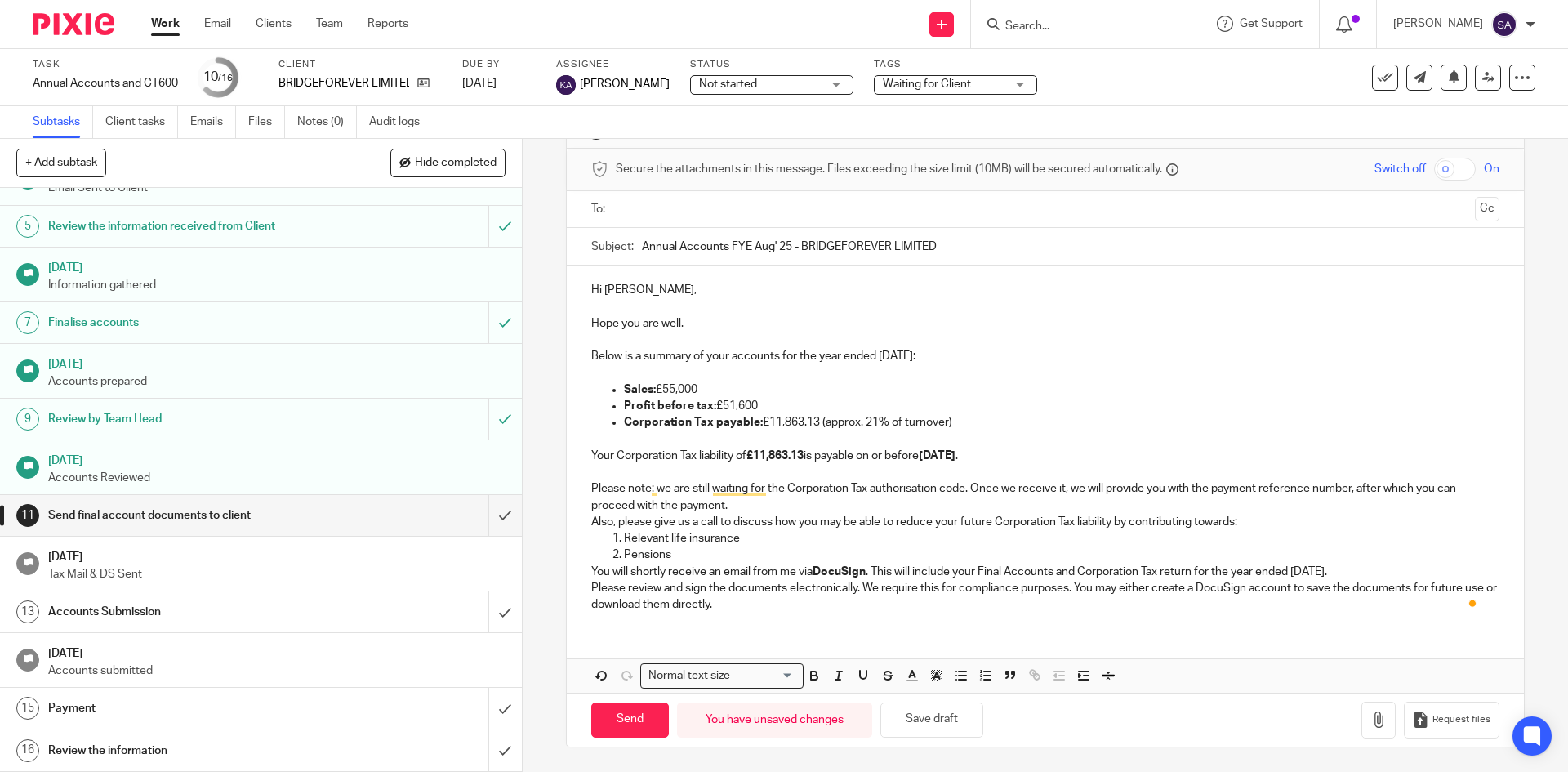
click at [747, 505] on p "Please note: we are still waiting for the Corporation Tax authorisation code. O…" at bounding box center [1044, 497] width 908 height 33
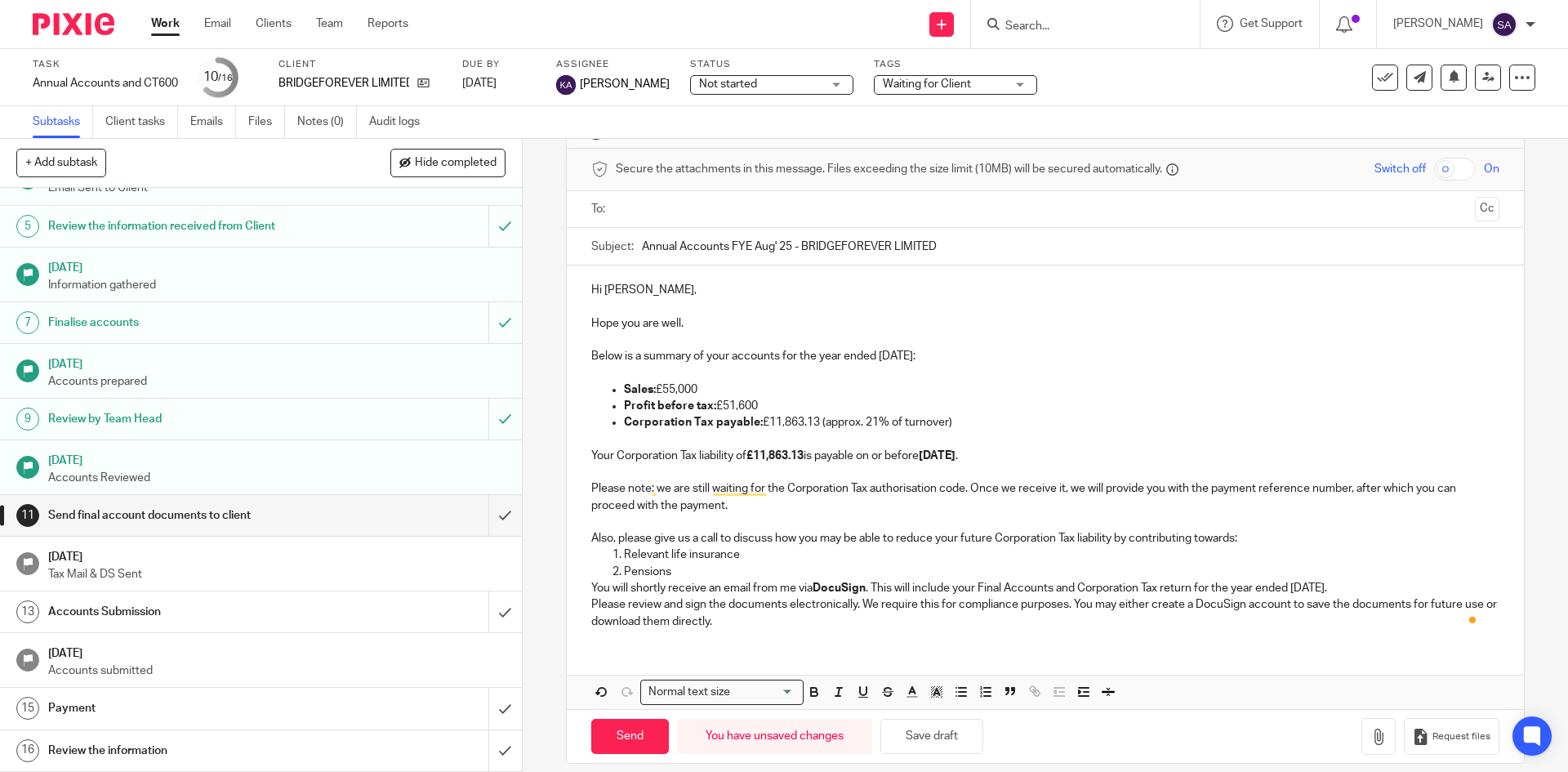
scroll to position [75, 0]
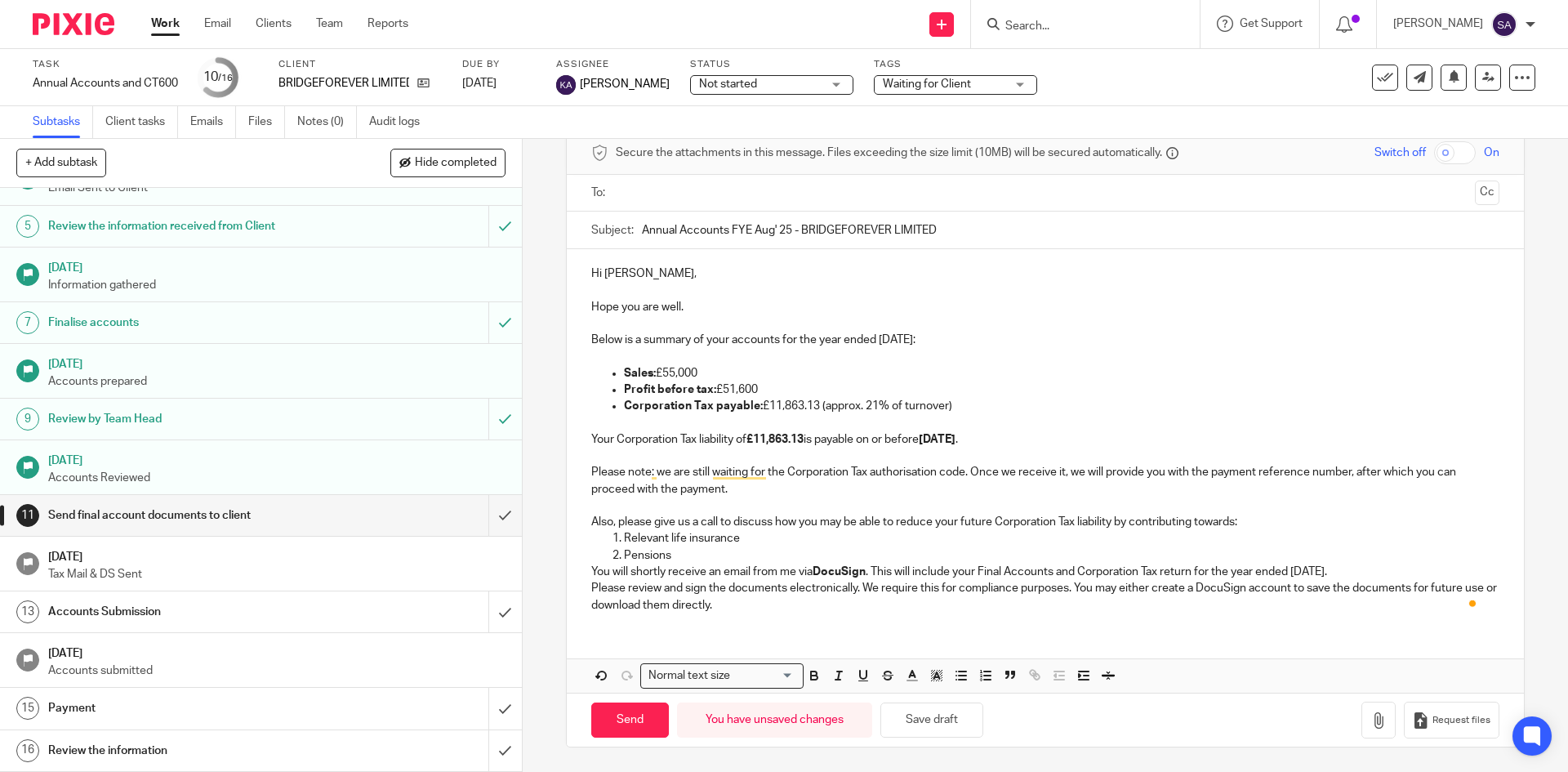
click at [1256, 520] on p "Also, please give us a call to discuss how you may be able to reduce your futur…" at bounding box center [1044, 522] width 908 height 17
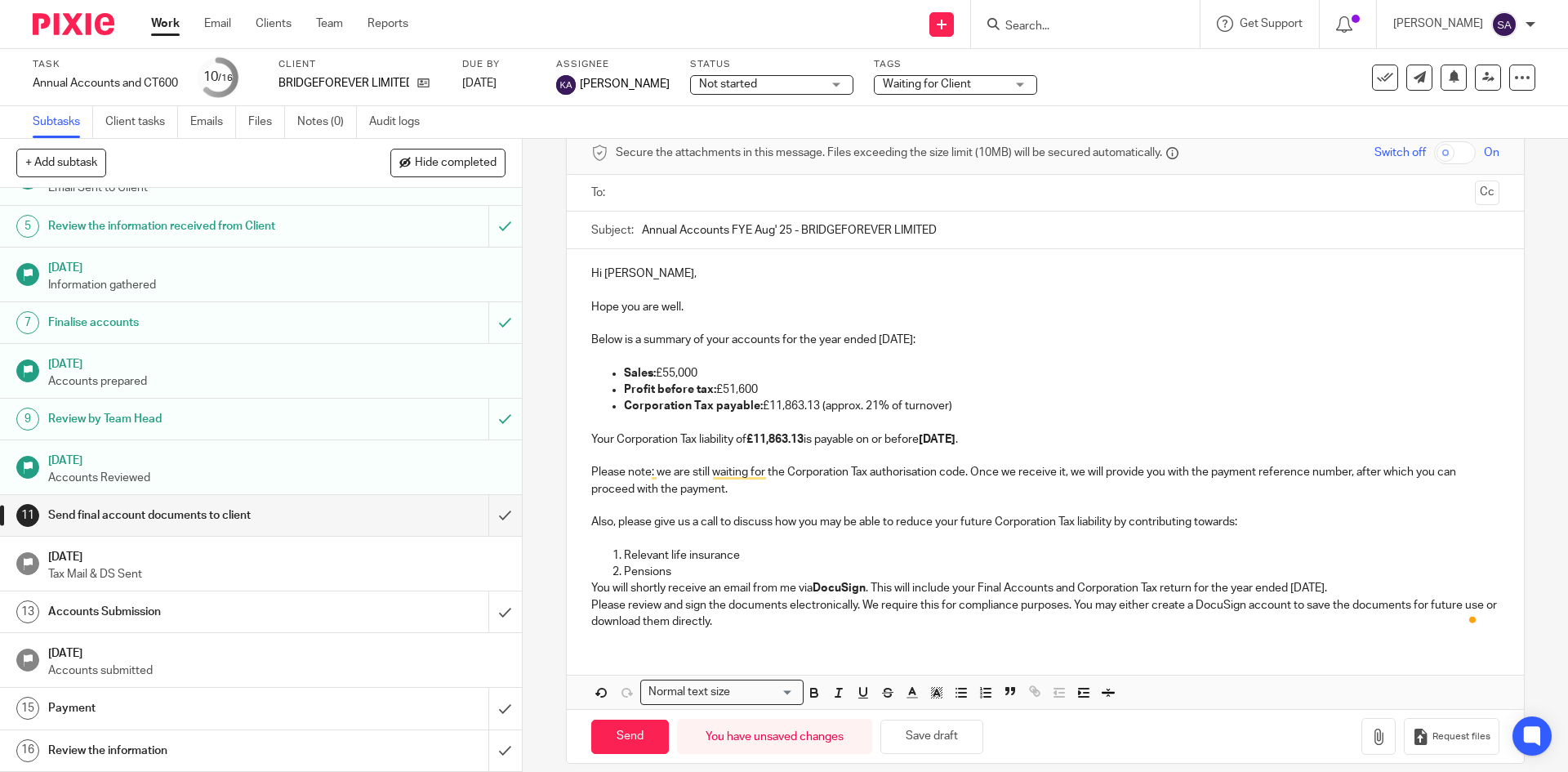
scroll to position [91, 0]
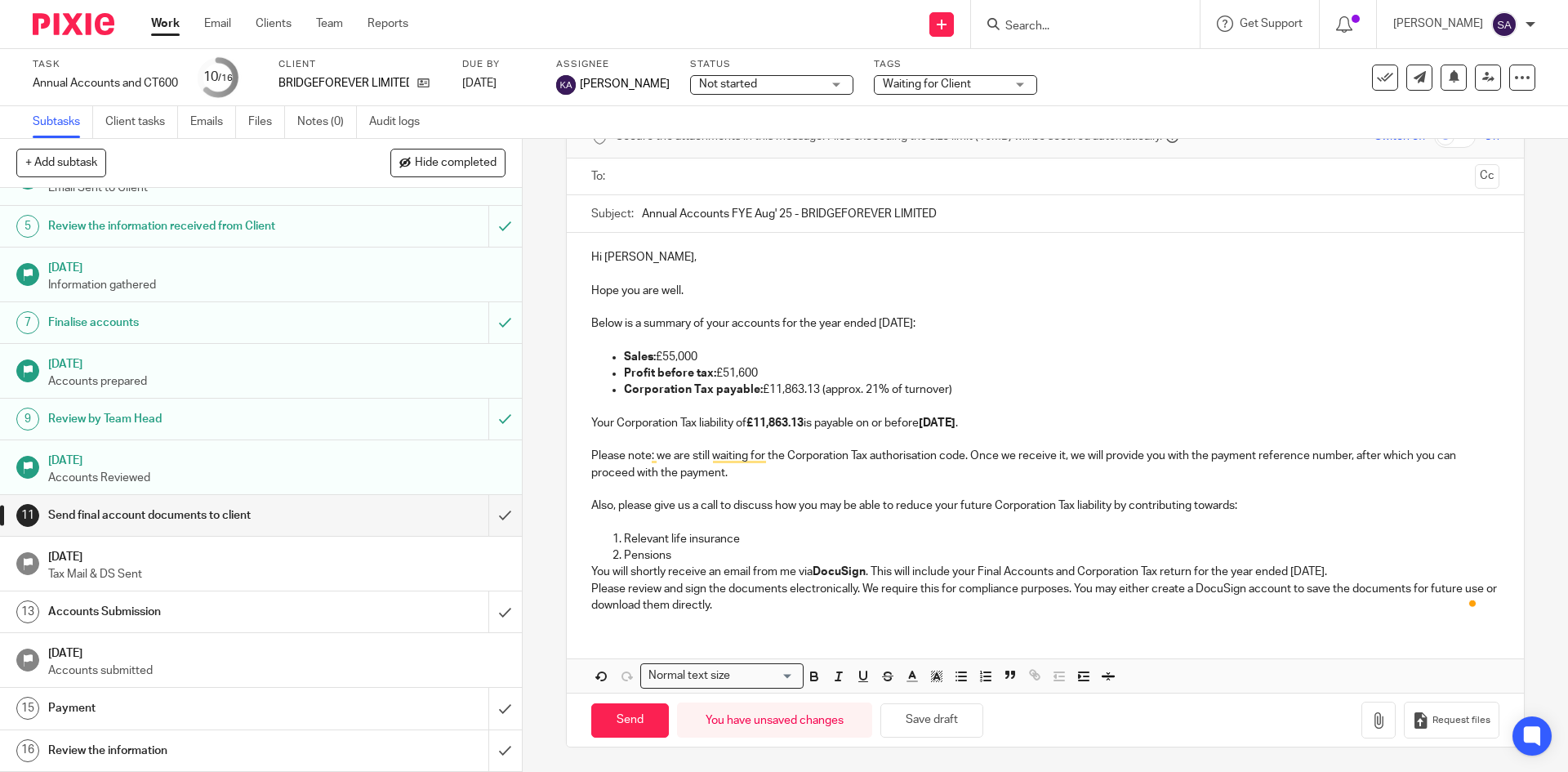
click at [733, 553] on p "Pensions" at bounding box center [1061, 555] width 875 height 17
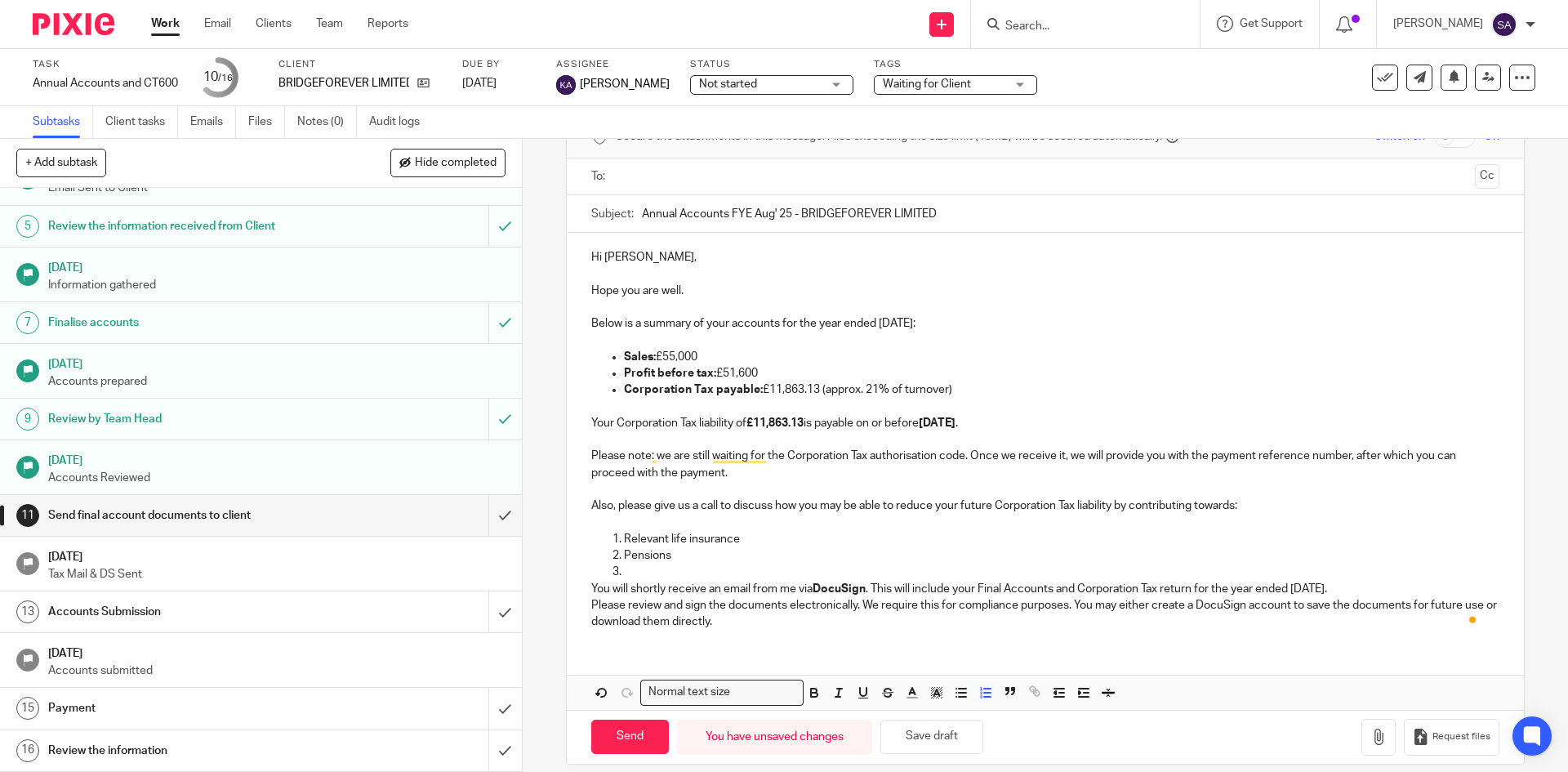
scroll to position [109, 0]
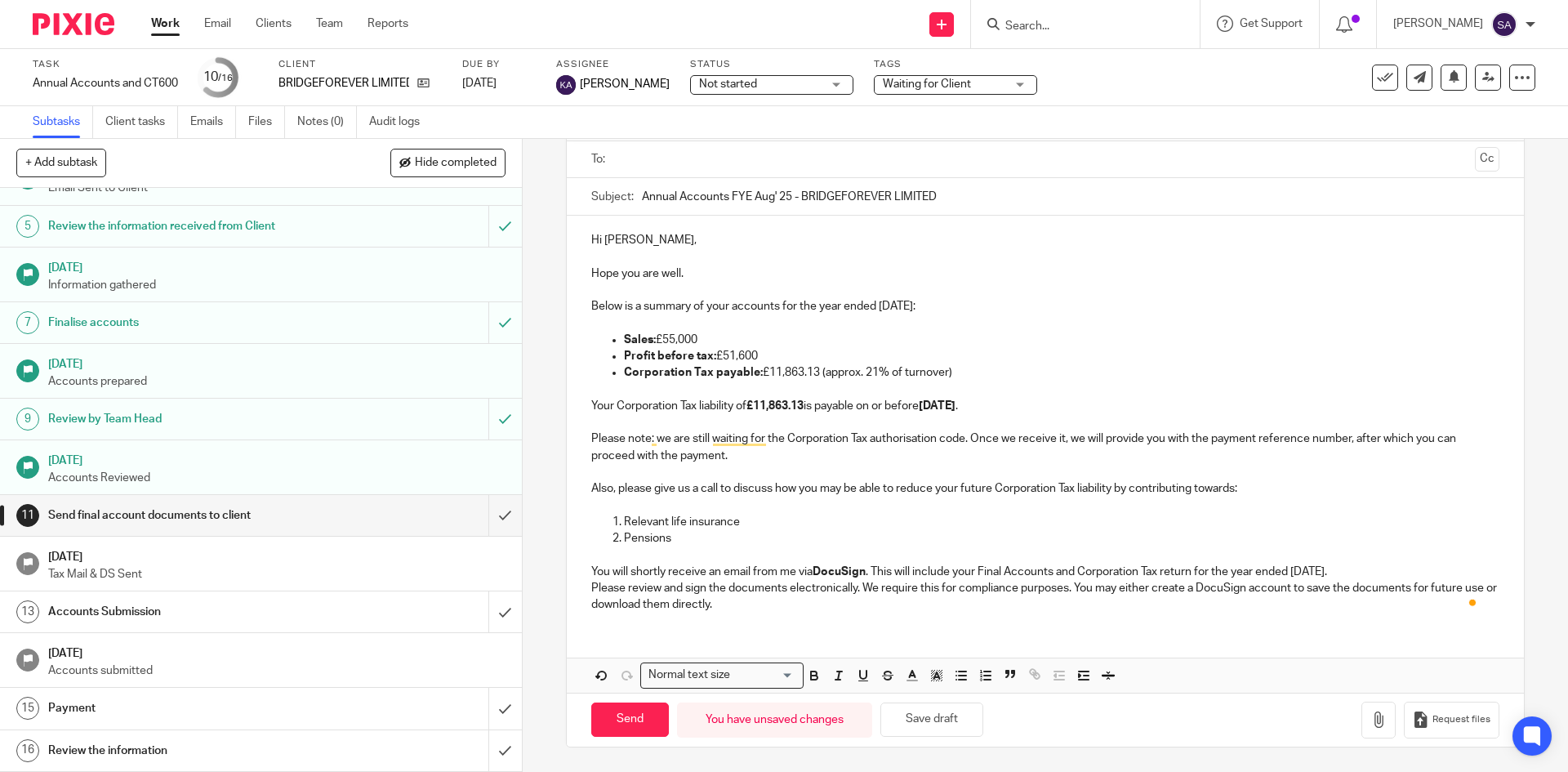
click at [1400, 573] on p "You will shortly receive an email from me via DocuSign . This will include your…" at bounding box center [1044, 572] width 908 height 17
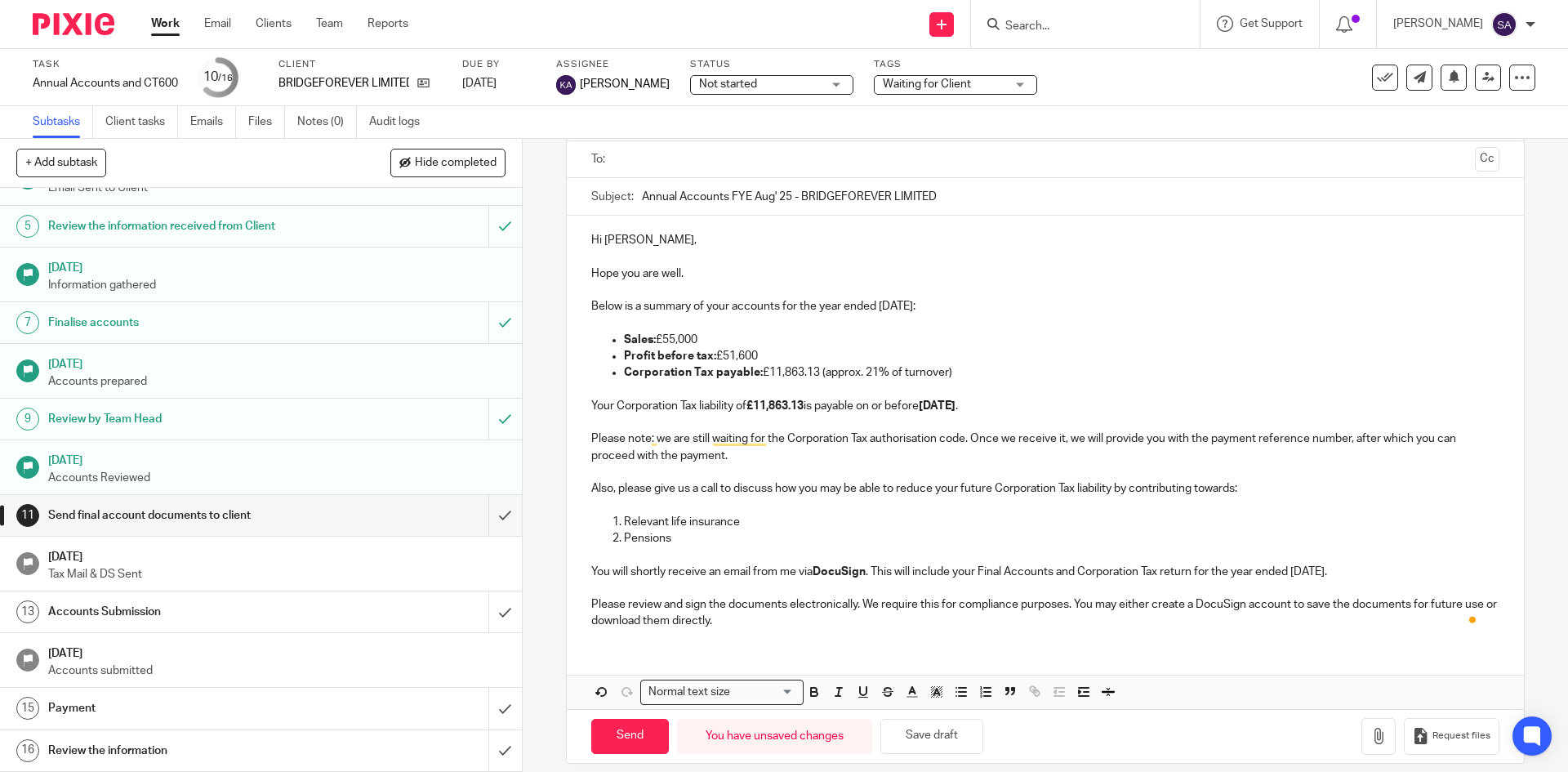
scroll to position [125, 0]
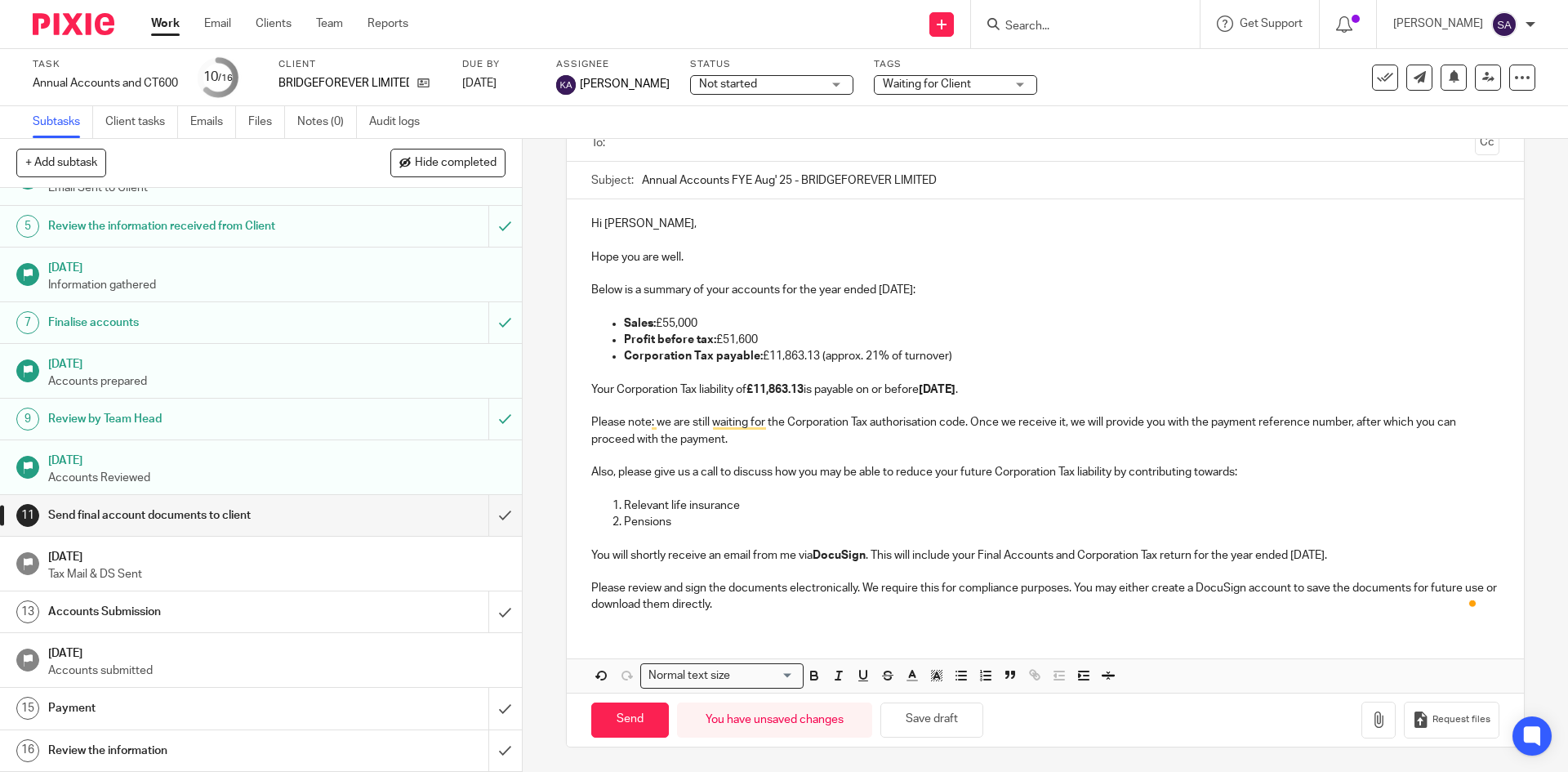
drag, startPoint x: 756, startPoint y: 606, endPoint x: 968, endPoint y: 621, distance: 212.5
click at [757, 606] on p "Please review and sign the documents electronically. We require this for compli…" at bounding box center [1044, 596] width 908 height 33
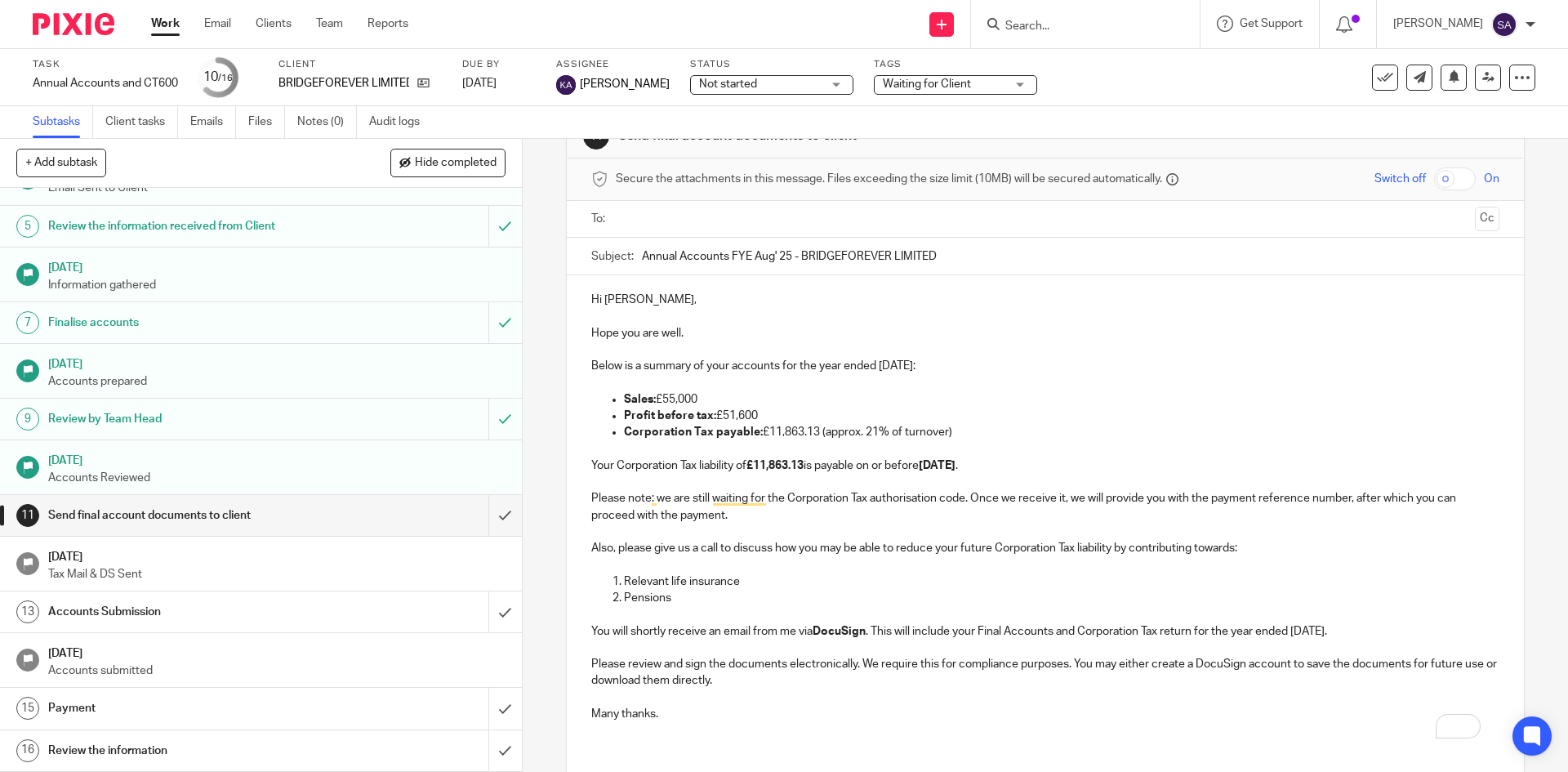
scroll to position [0, 0]
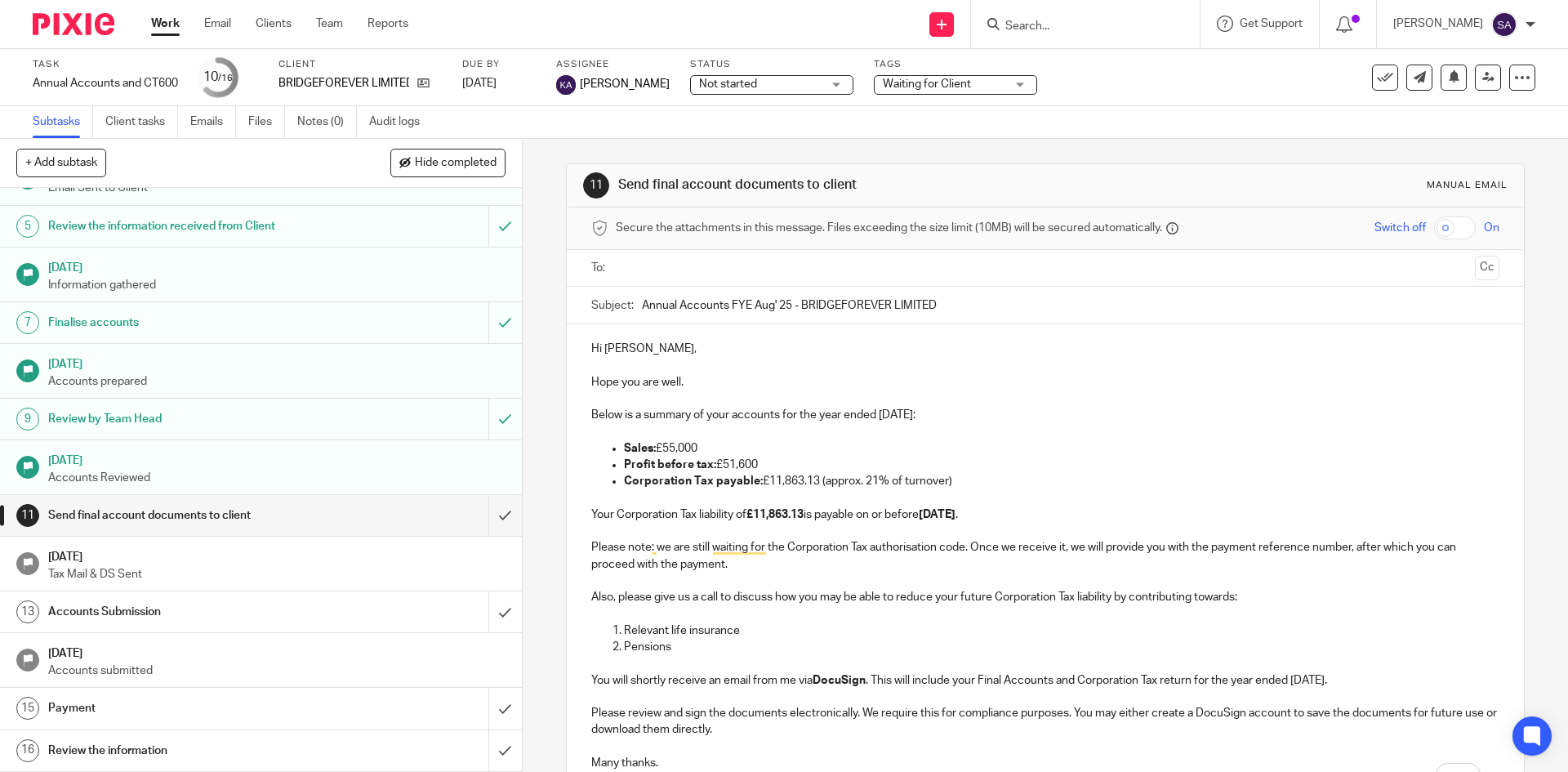
click at [650, 263] on input "text" at bounding box center [1044, 268] width 847 height 18
click at [1475, 270] on button "Cc" at bounding box center [1487, 270] width 25 height 25
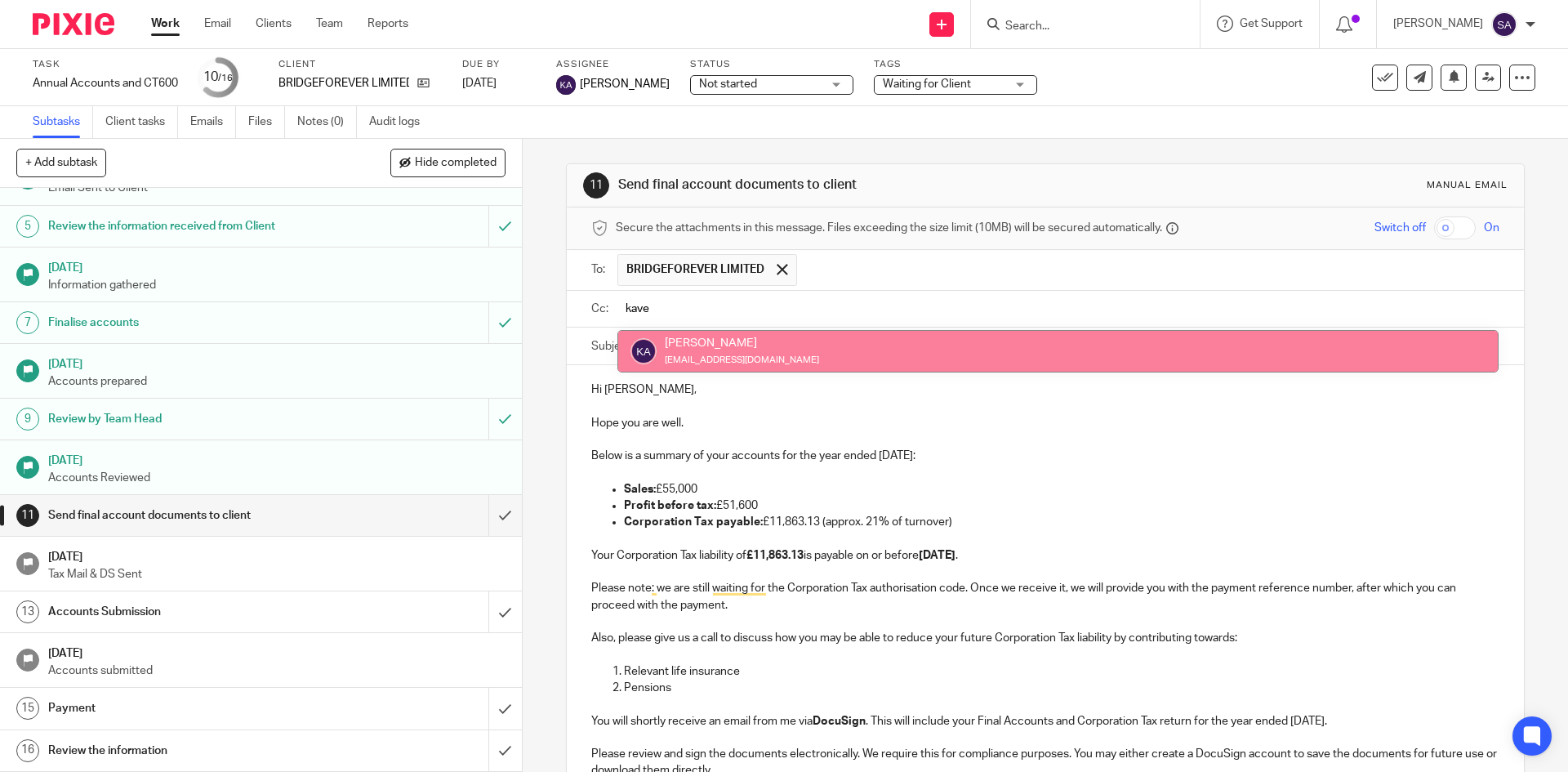
type input "kave"
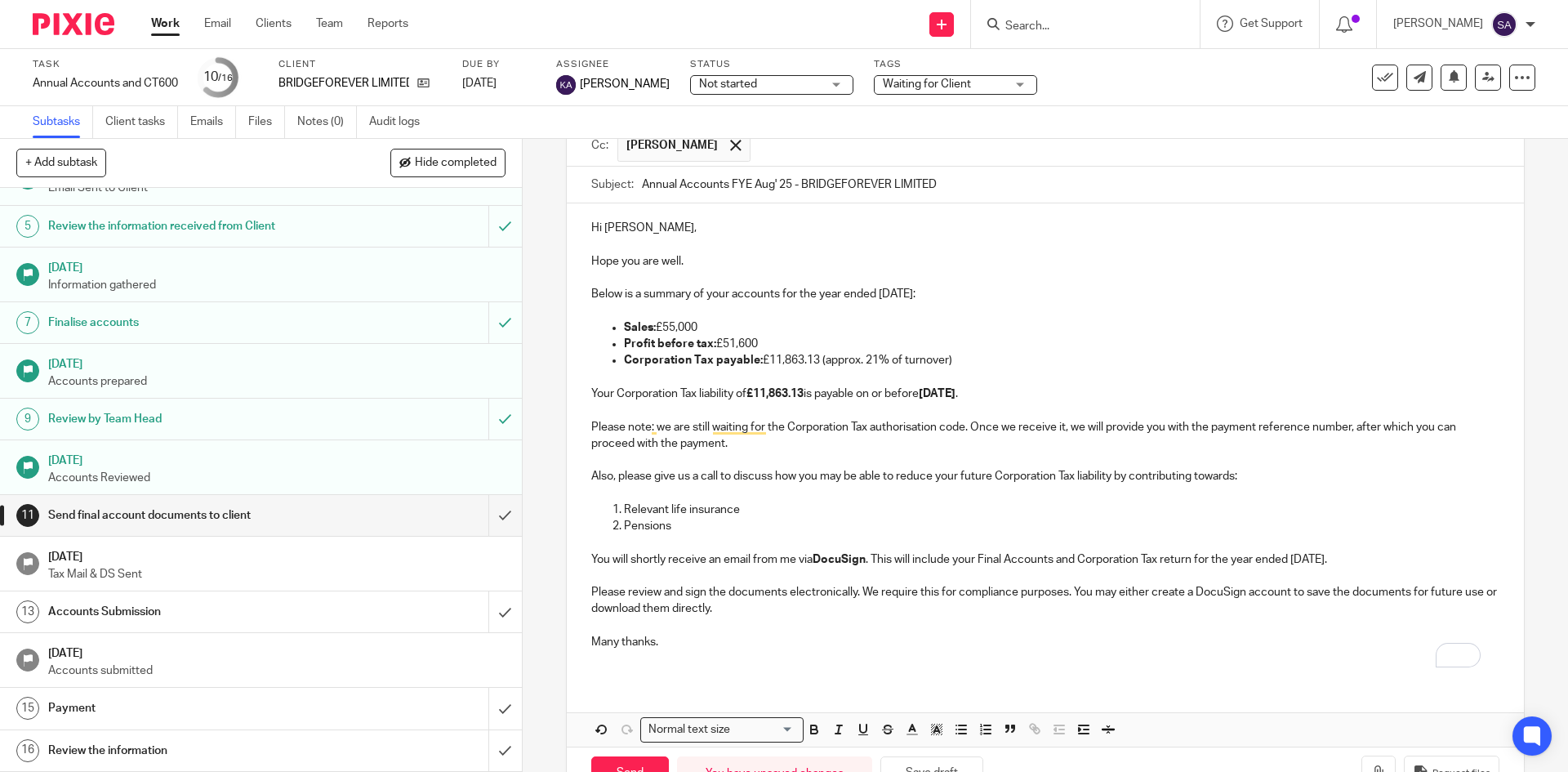
scroll to position [137, 0]
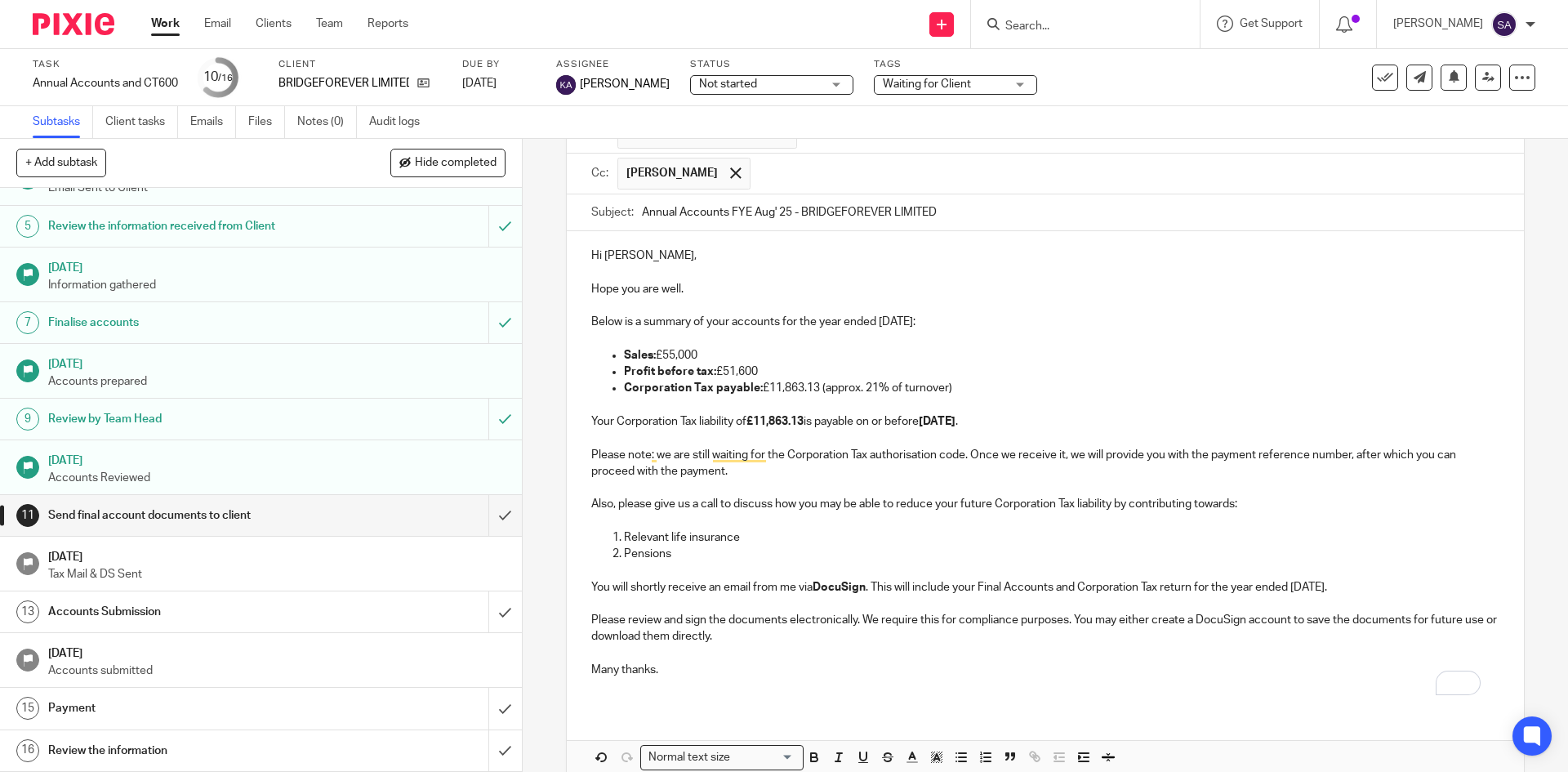
click at [704, 354] on p "Sales: £55,000" at bounding box center [1061, 355] width 875 height 17
click at [767, 369] on p "Profit before tax: £51,600" at bounding box center [1061, 371] width 875 height 17
drag, startPoint x: 812, startPoint y: 388, endPoint x: 786, endPoint y: 392, distance: 26.3
click at [786, 392] on p "Corporation Tax payable: £11,863.13 (approx. 21% of turnover)" at bounding box center [1061, 388] width 875 height 17
click at [777, 387] on p "Corporation Tax payable: £11,8k (approx. 21% of turnover)" at bounding box center [1061, 388] width 875 height 17
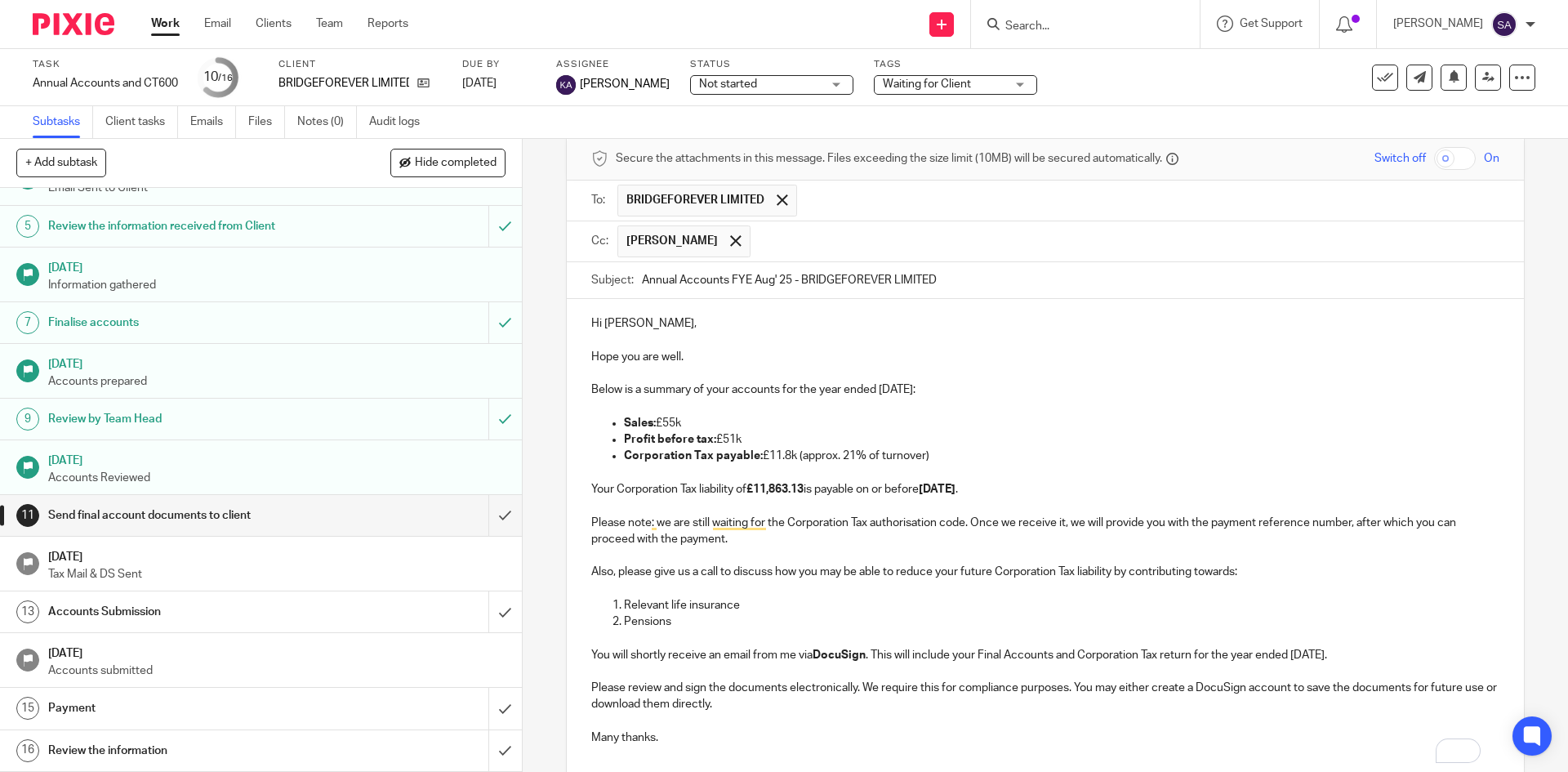
scroll to position [55, 0]
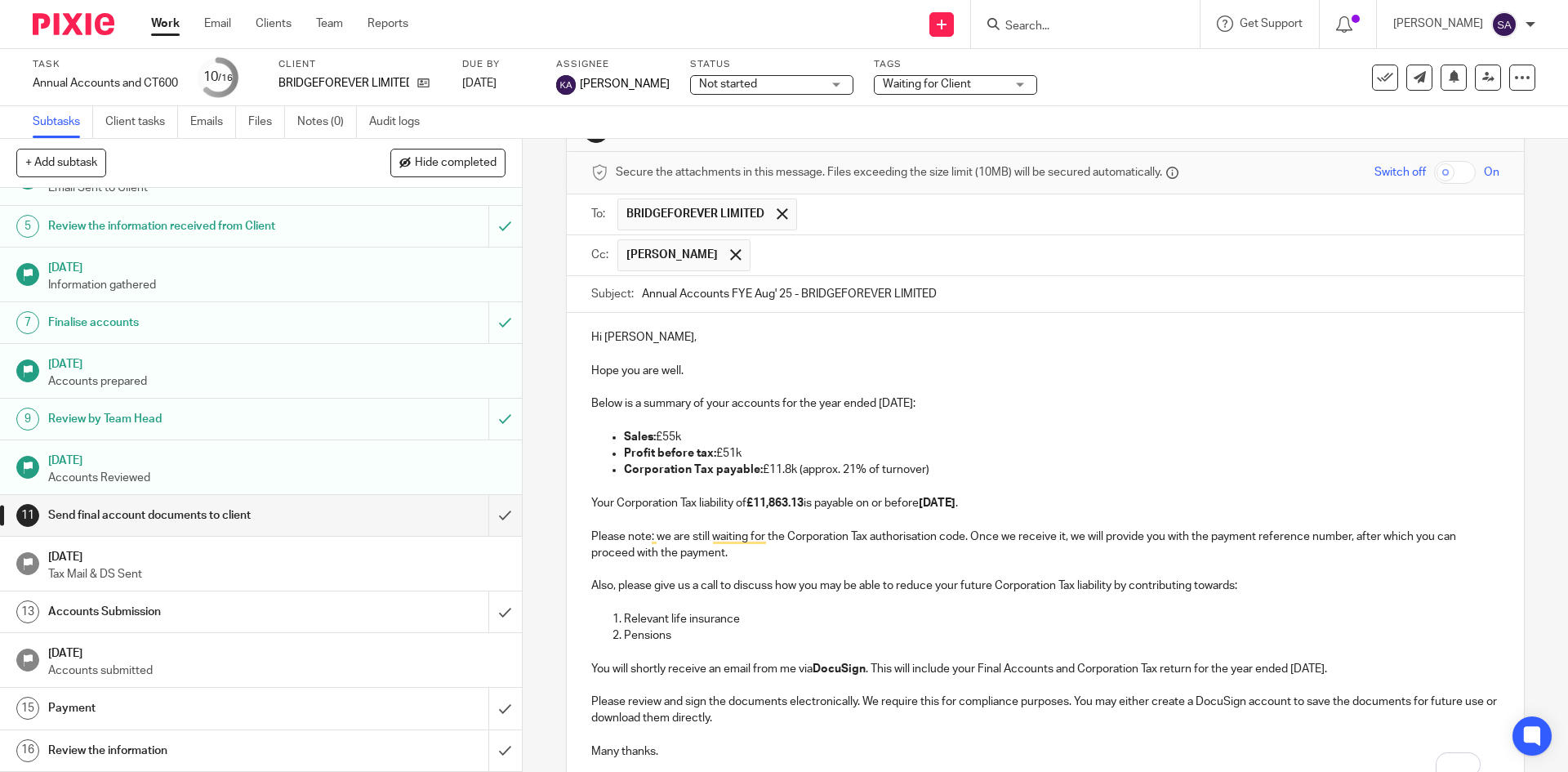
click at [652, 337] on p "Hi Damodara," at bounding box center [1044, 337] width 908 height 17
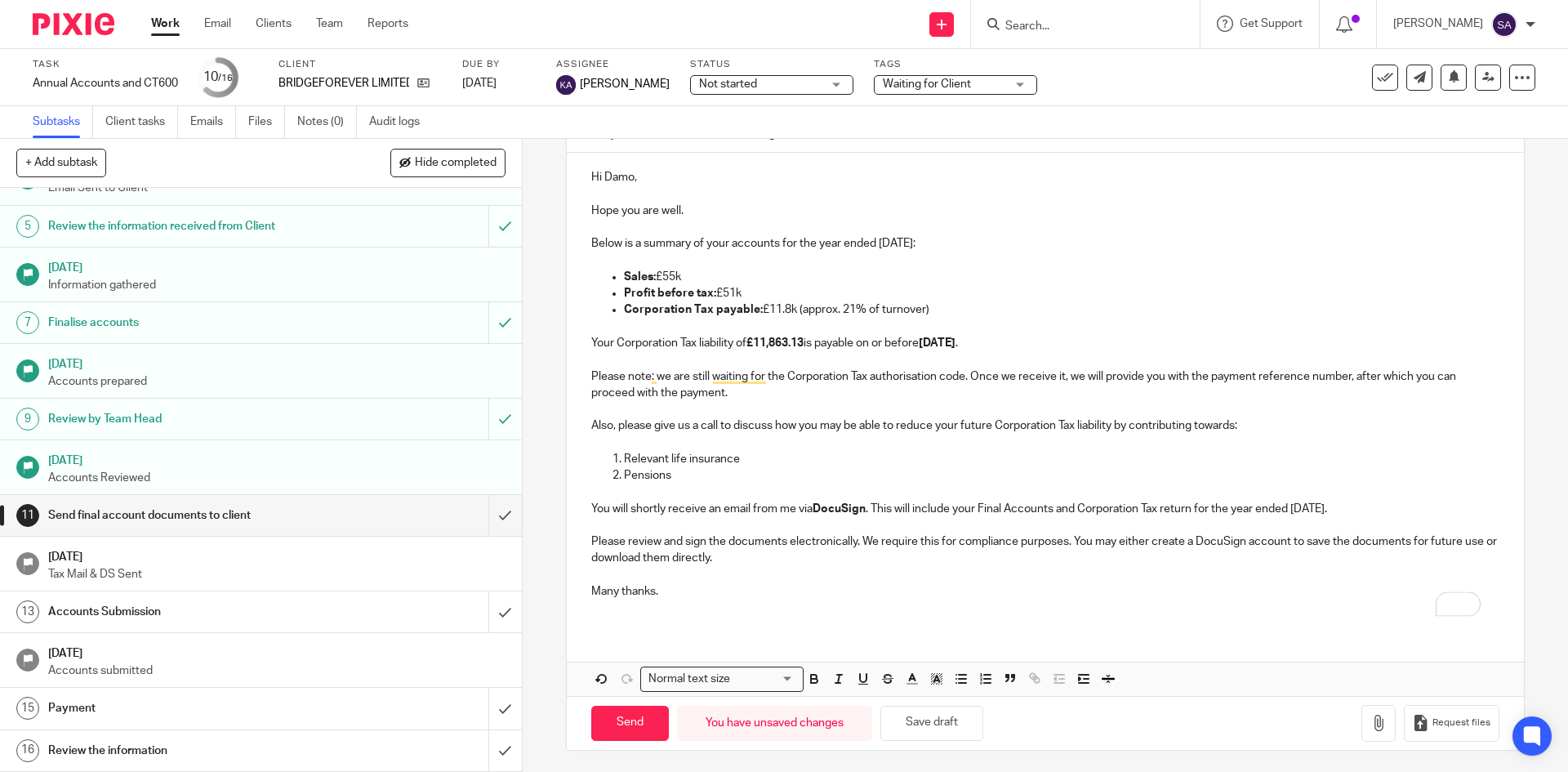
scroll to position [219, 0]
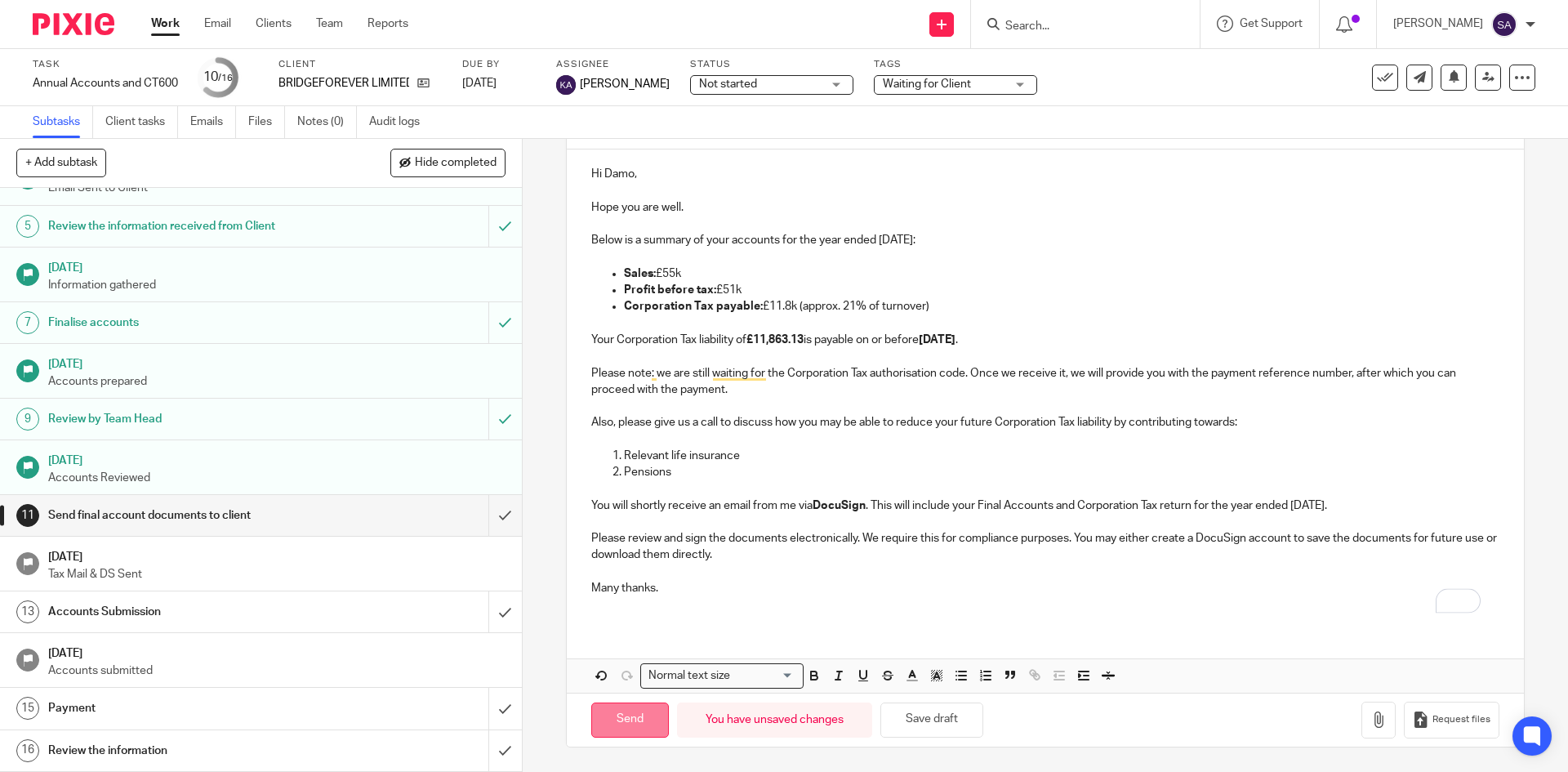
click at [636, 712] on input "Send" at bounding box center [629, 719] width 78 height 35
type input "Sent"
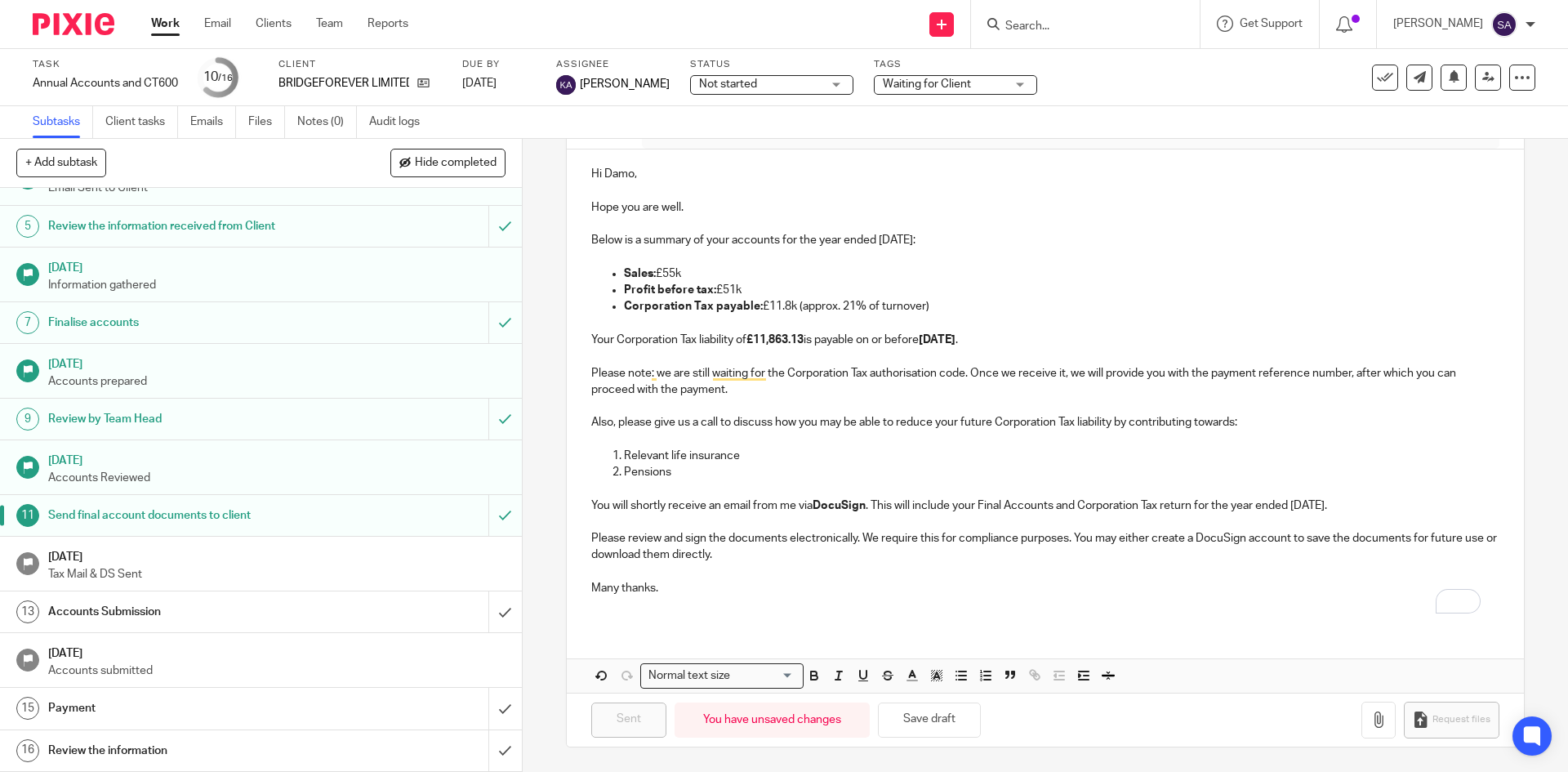
click at [1006, 80] on span "Waiting for Client" at bounding box center [945, 85] width 123 height 18
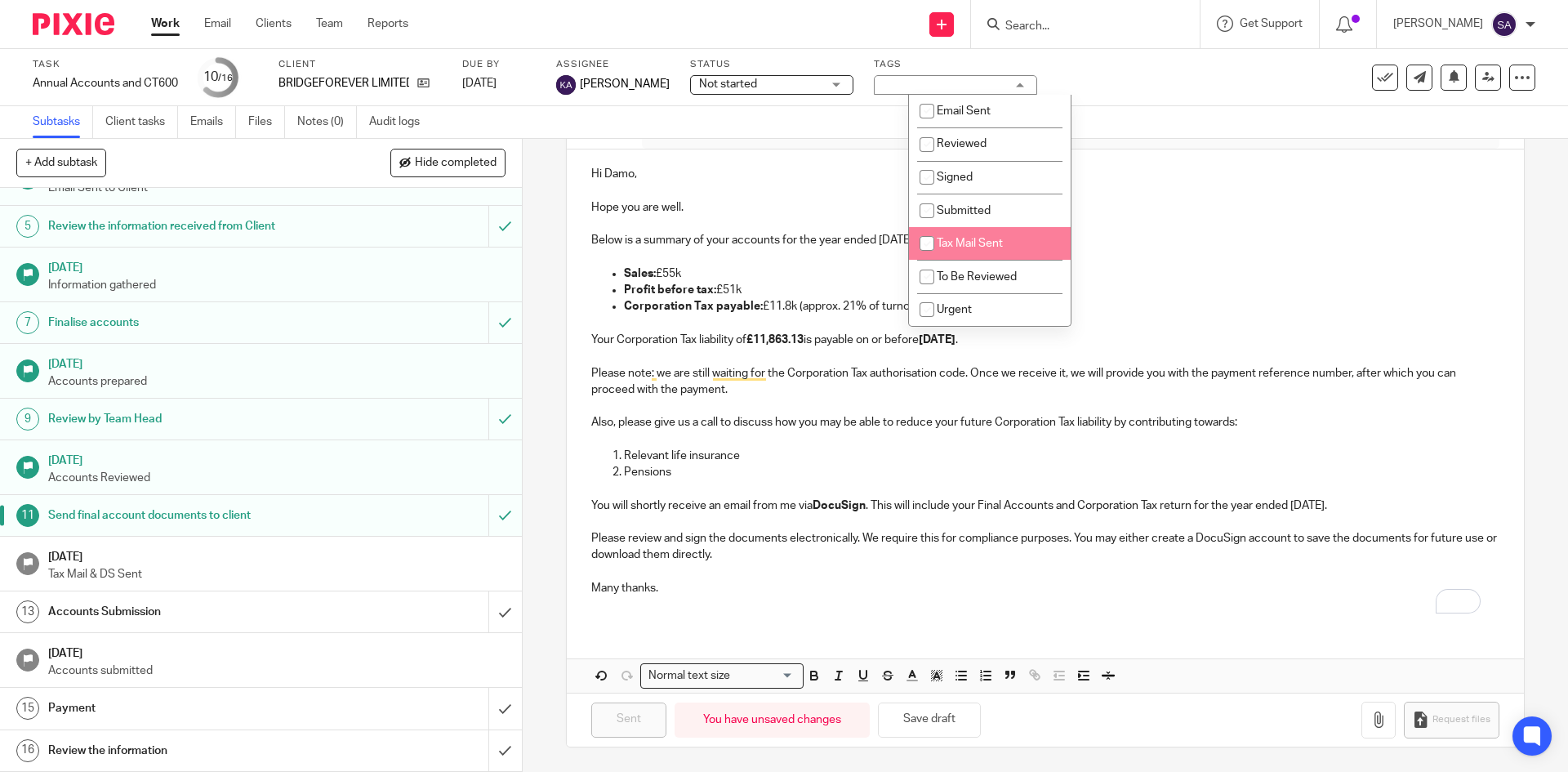
click at [933, 239] on input "checkbox" at bounding box center [926, 242] width 31 height 31
checkbox input "true"
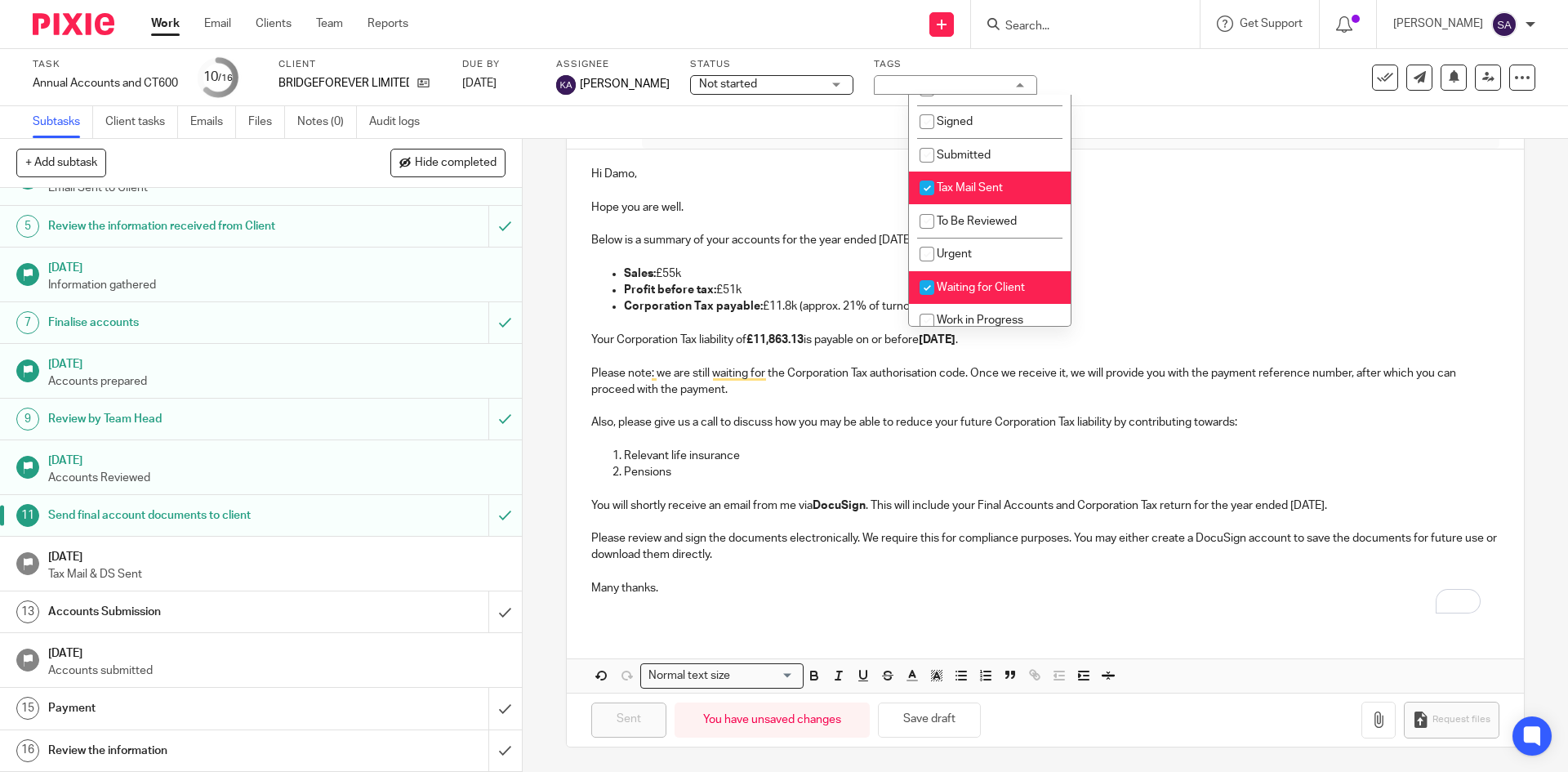
scroll to position [100, 0]
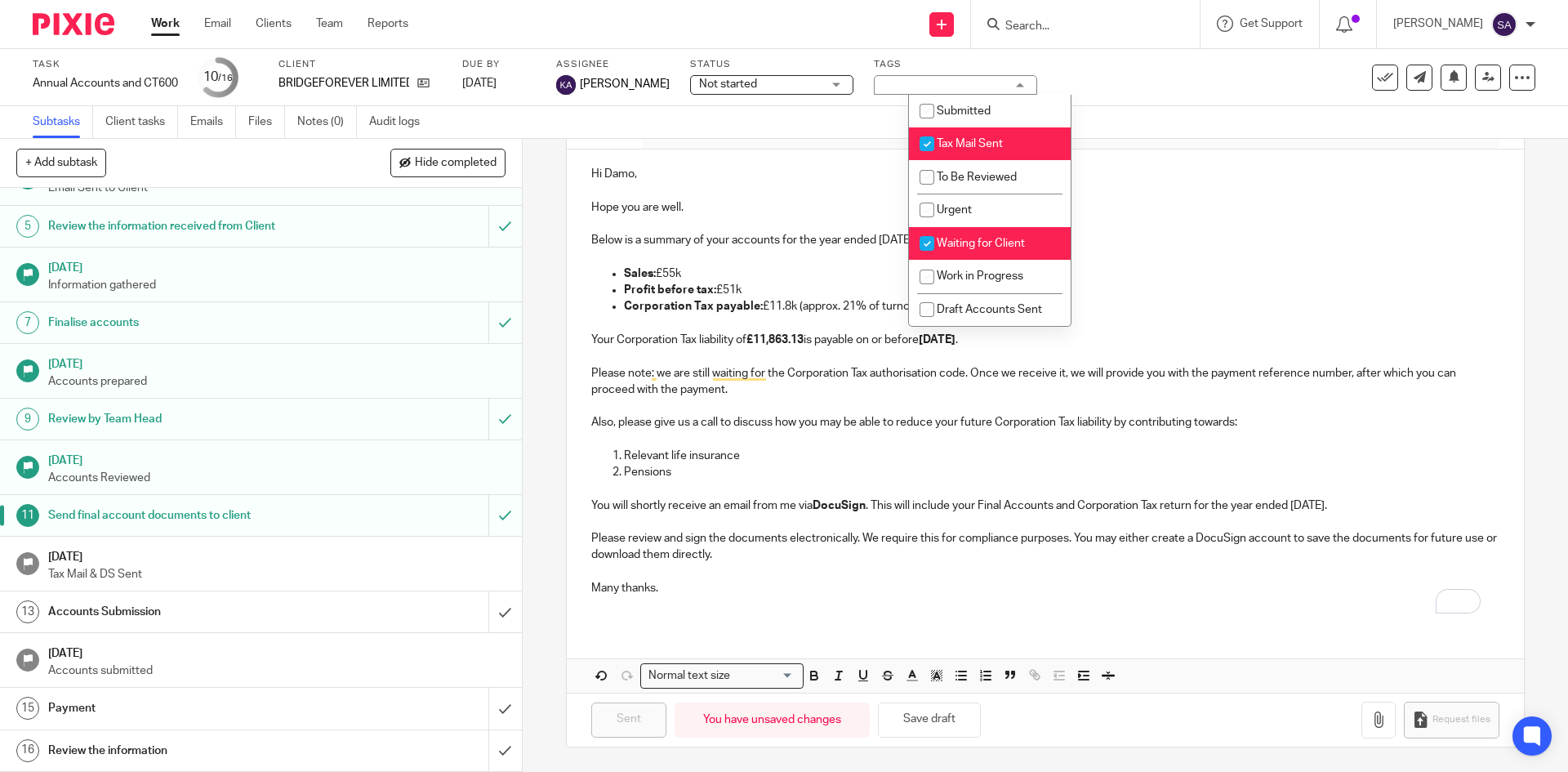
click at [934, 241] on input "checkbox" at bounding box center [926, 242] width 31 height 31
checkbox input "false"
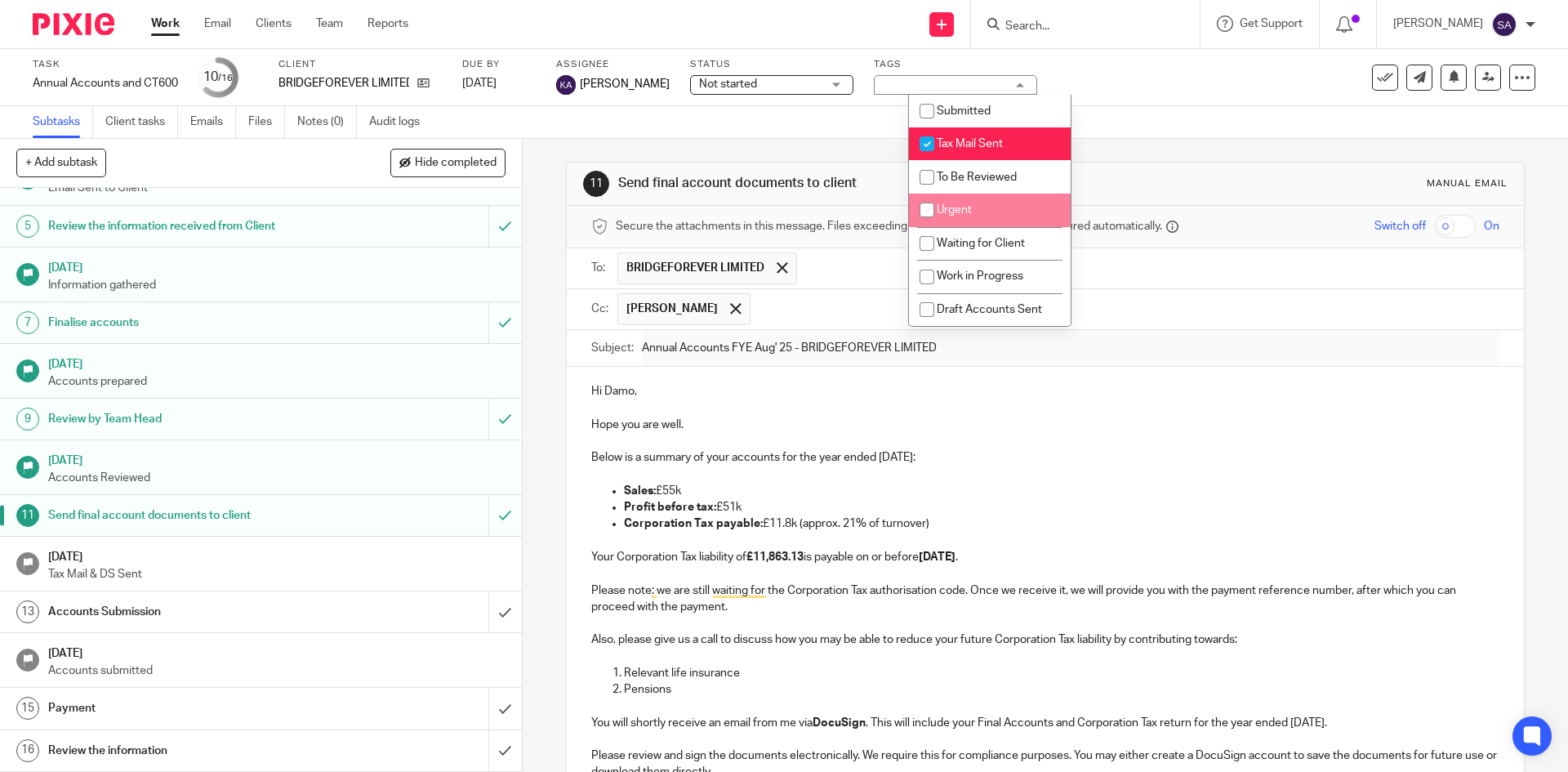
scroll to position [0, 0]
